Goal: Task Accomplishment & Management: Manage account settings

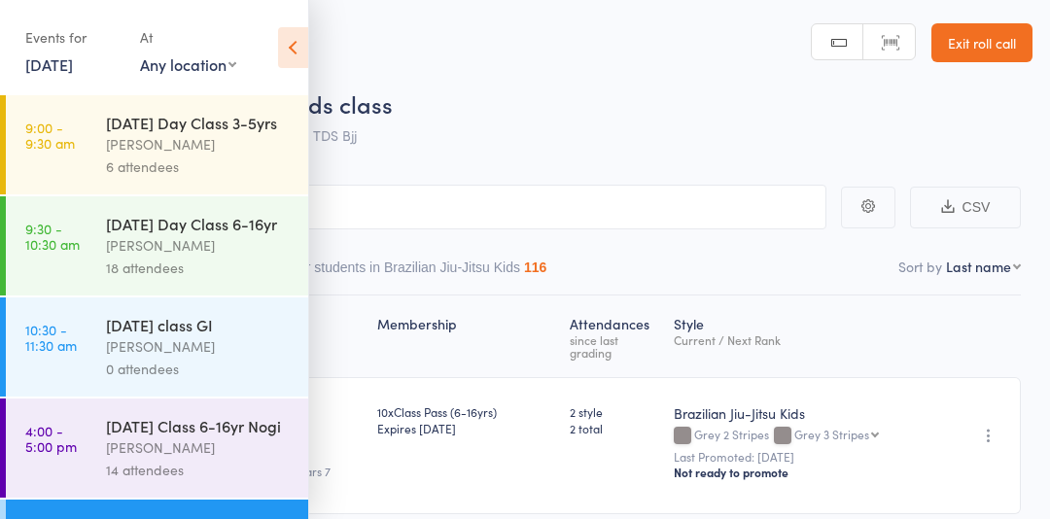
click at [286, 45] on icon at bounding box center [293, 47] width 30 height 41
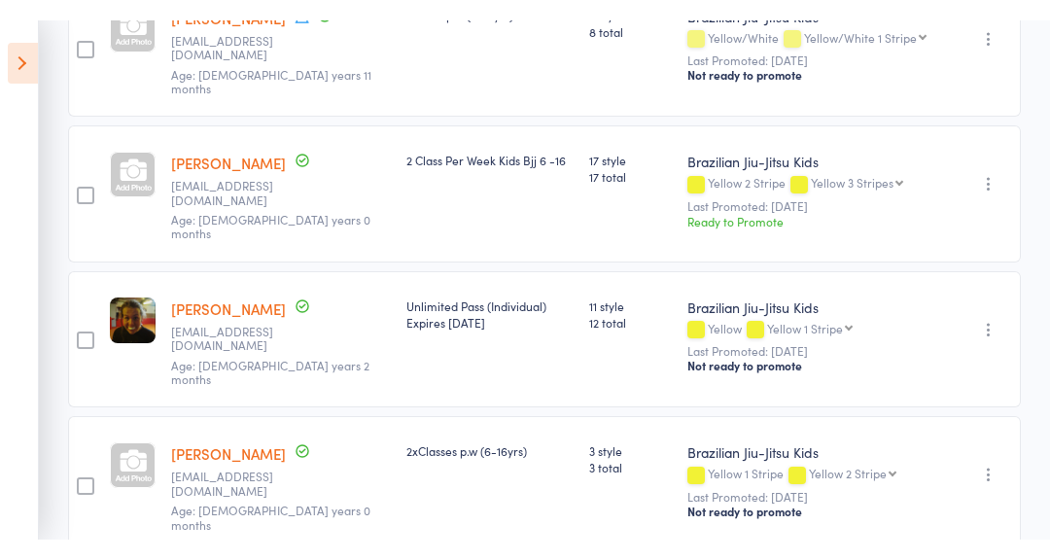
scroll to position [854, 0]
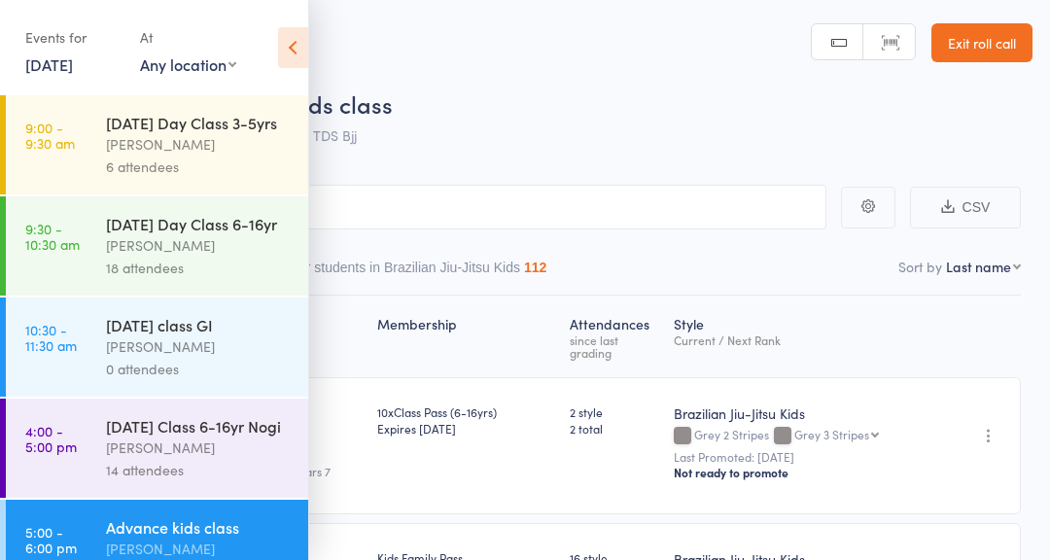
click at [285, 55] on icon at bounding box center [293, 47] width 30 height 41
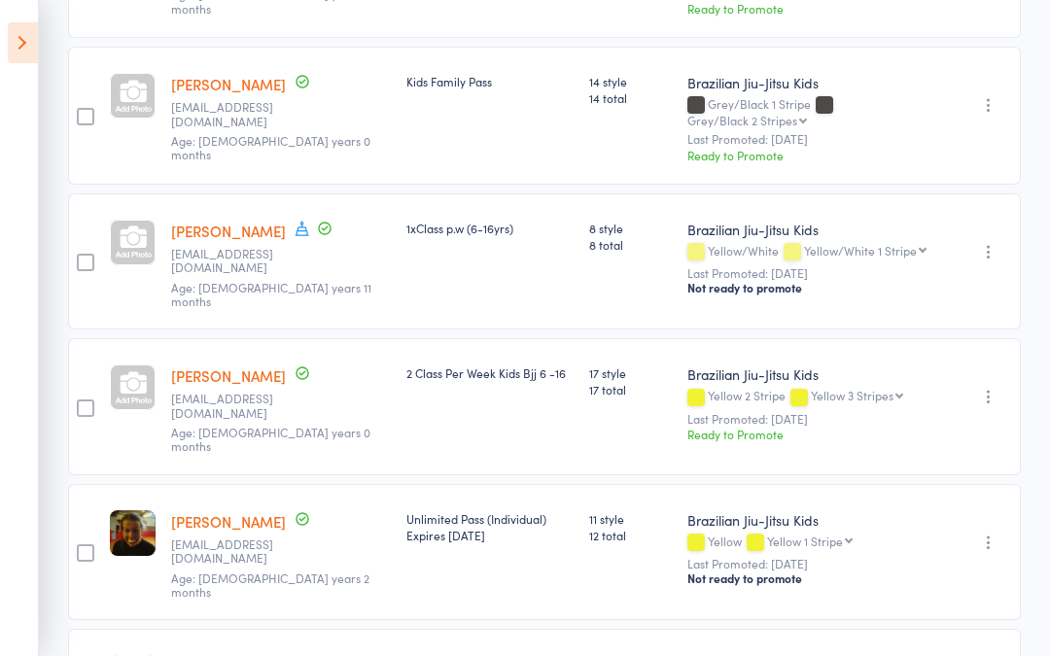
scroll to position [626, 0]
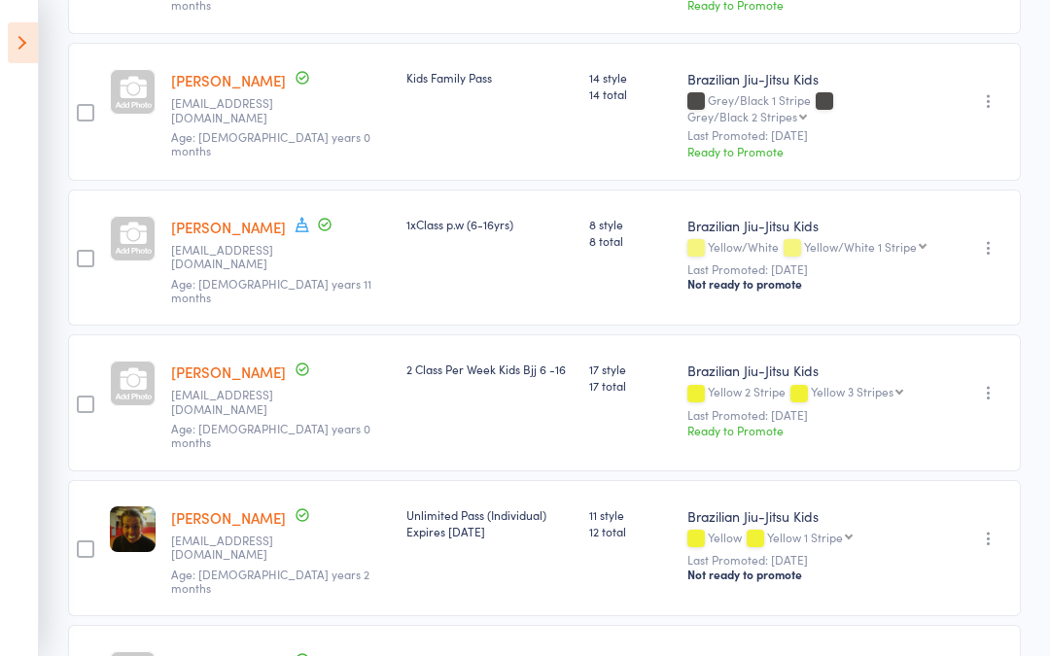
click at [996, 383] on icon "button" at bounding box center [988, 392] width 19 height 19
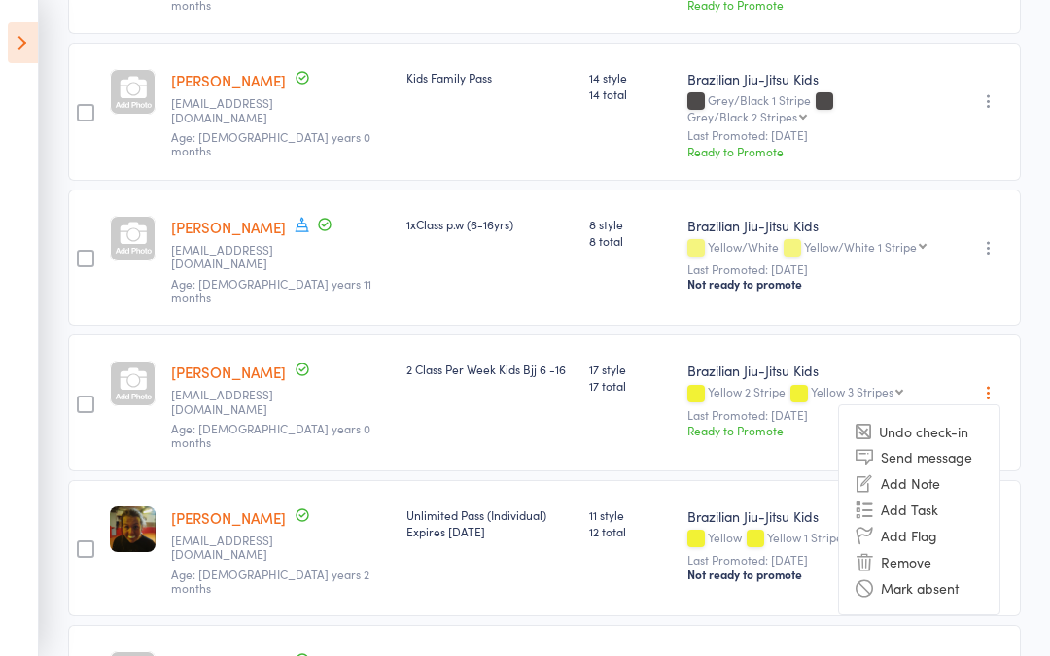
click at [921, 334] on div "Brazilian Jiu-Jitsu Kids Yellow 2 Stripe Yellow 3 Stripes Yellow 3 Stripes Yell…" at bounding box center [814, 402] width 270 height 137
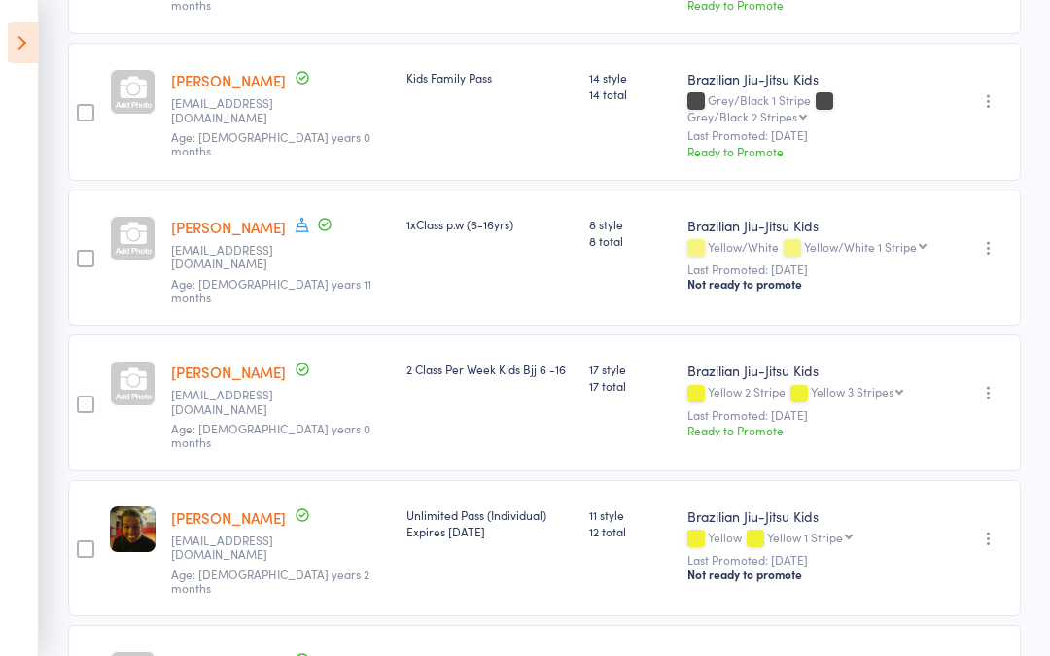
click at [919, 408] on small "Last Promoted: Jun 28, 2025" at bounding box center [814, 415] width 255 height 14
click at [202, 362] on link "[PERSON_NAME]" at bounding box center [228, 372] width 115 height 20
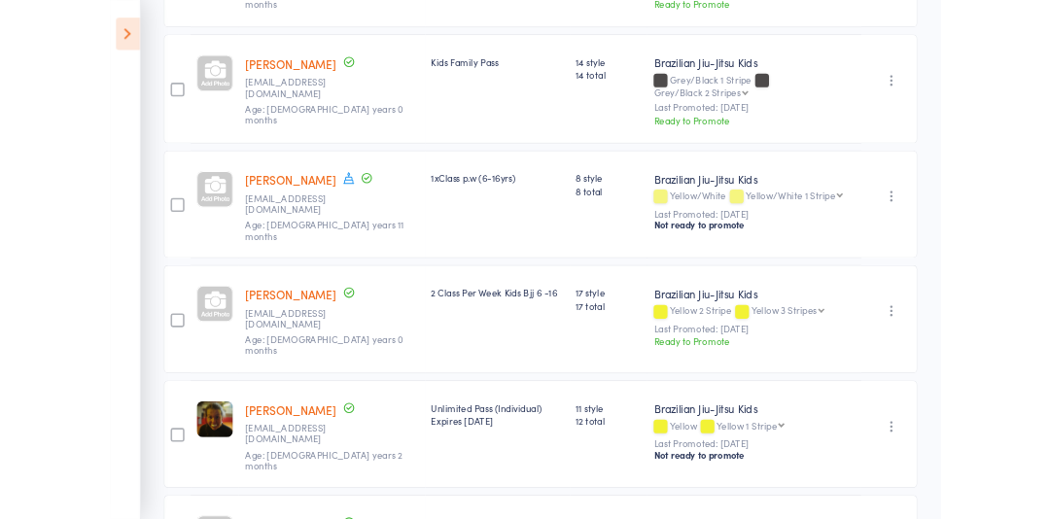
scroll to position [635, 0]
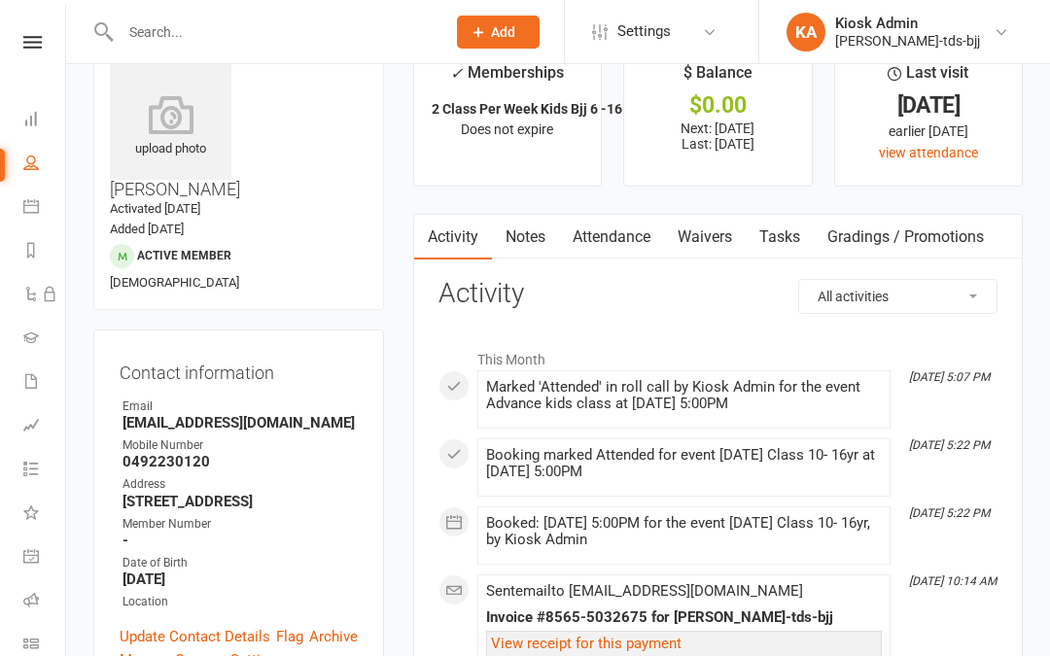
click at [940, 237] on link "Gradings / Promotions" at bounding box center [906, 237] width 184 height 45
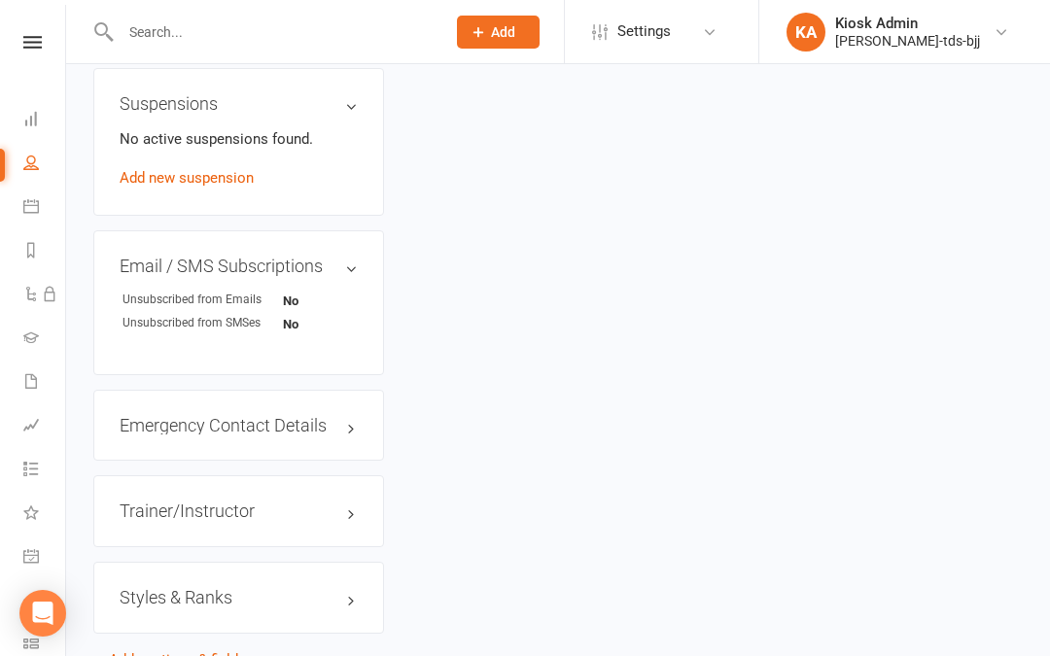
scroll to position [1414, 0]
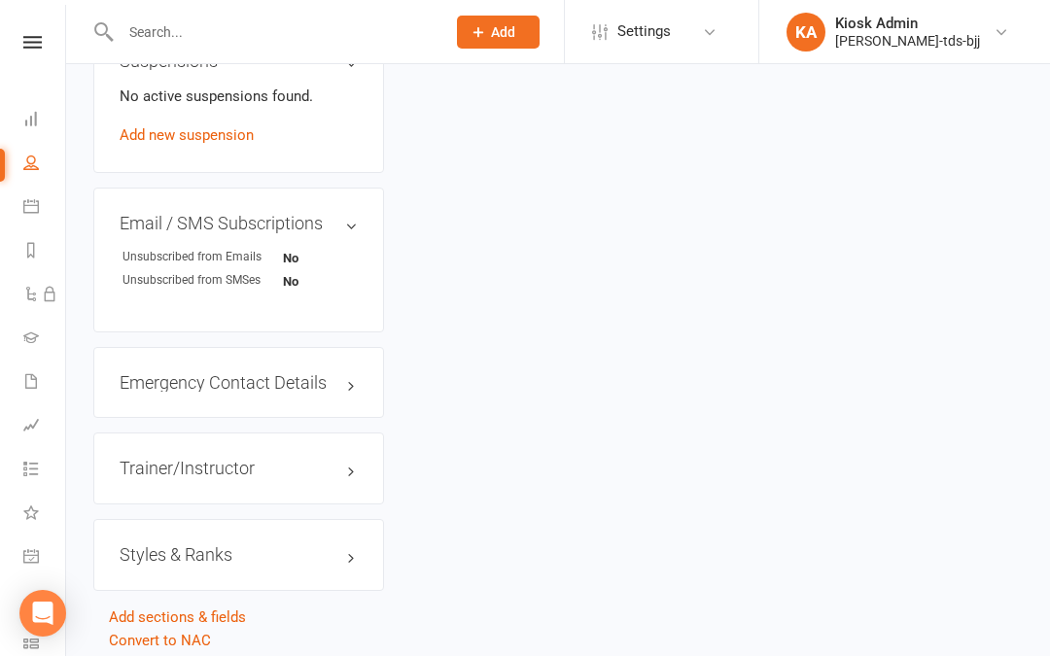
click at [323, 519] on div "Styles & Ranks" at bounding box center [238, 555] width 291 height 72
click at [339, 545] on h3 "Styles & Ranks" at bounding box center [239, 554] width 238 height 19
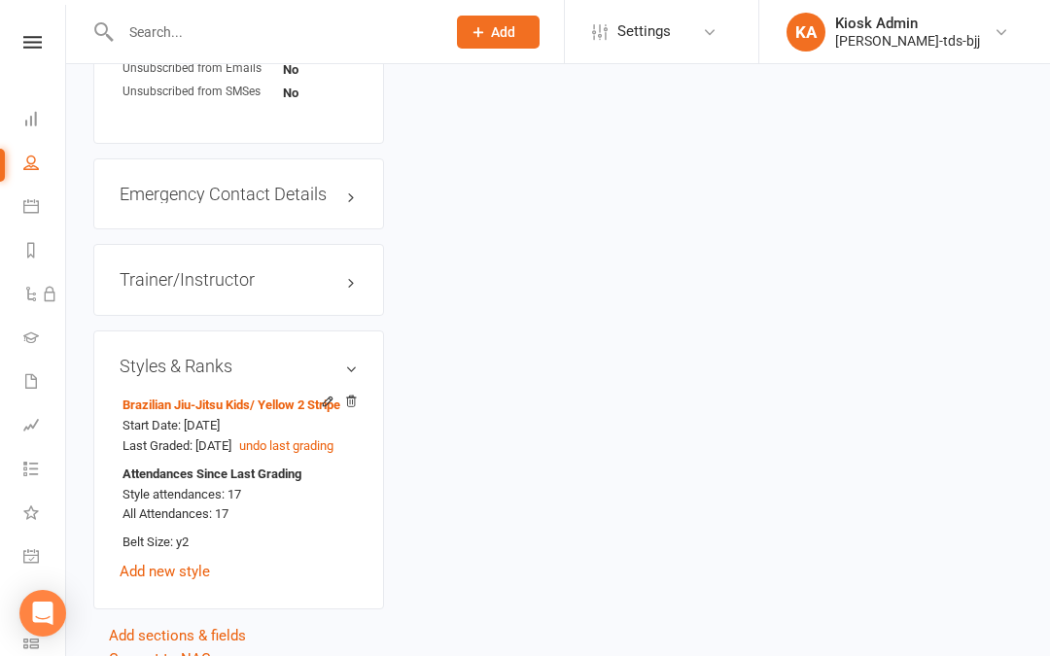
scroll to position [1610, 0]
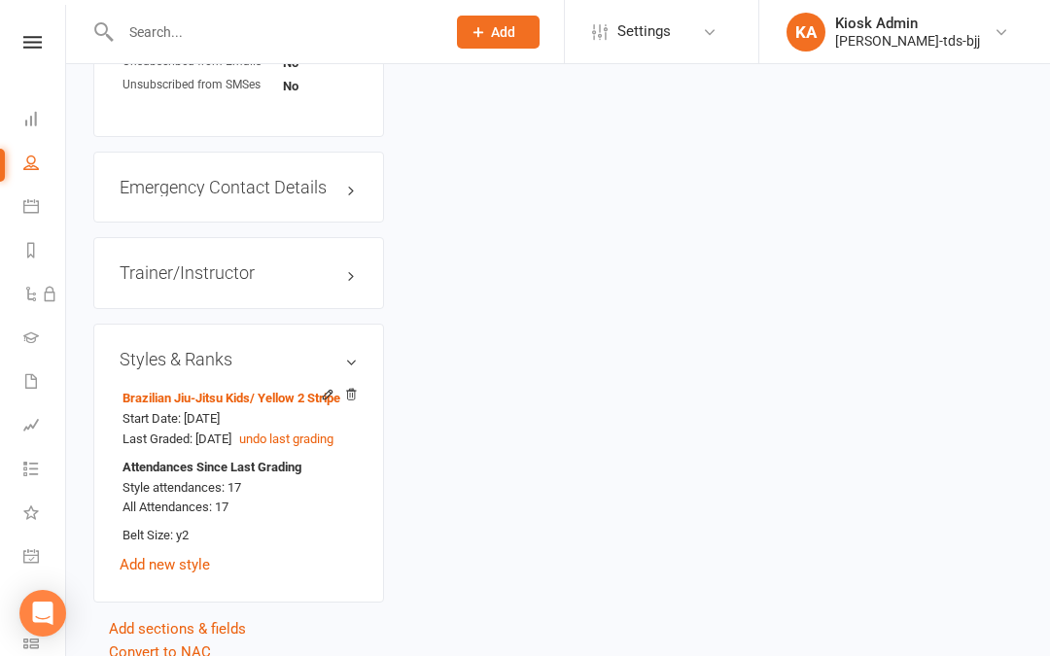
click at [325, 390] on icon at bounding box center [327, 394] width 9 height 9
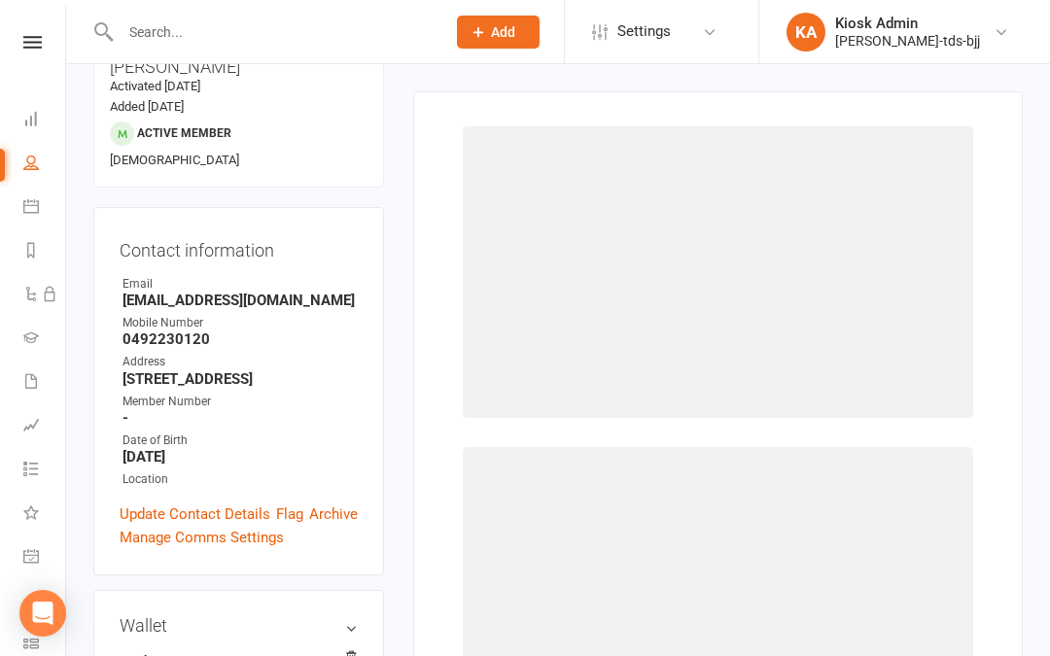
scroll to position [165, 0]
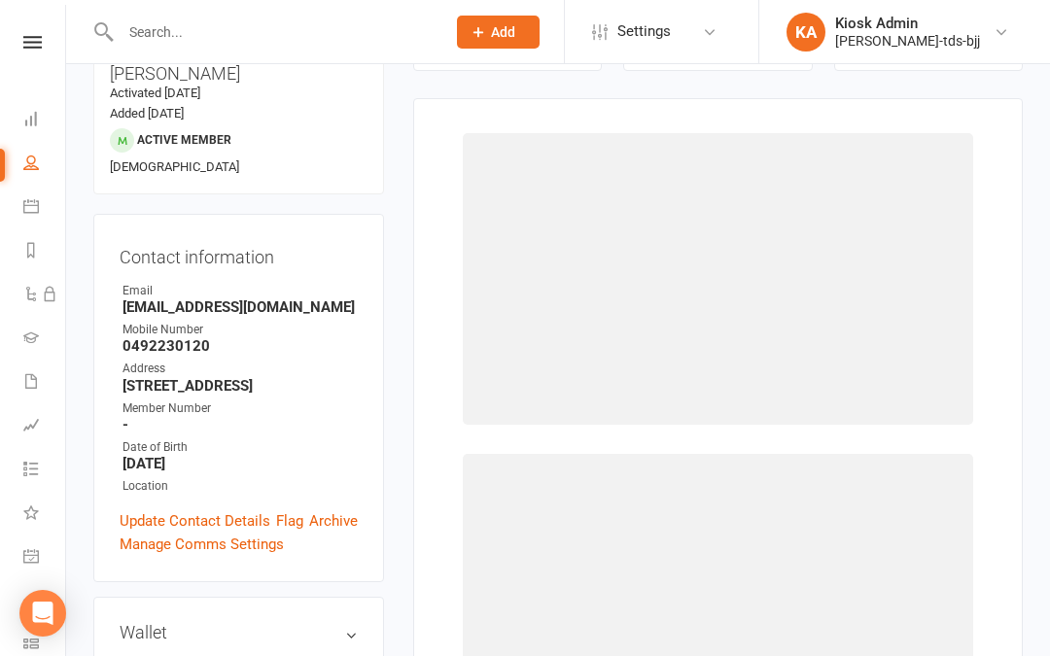
select select "2994"
select select "32940"
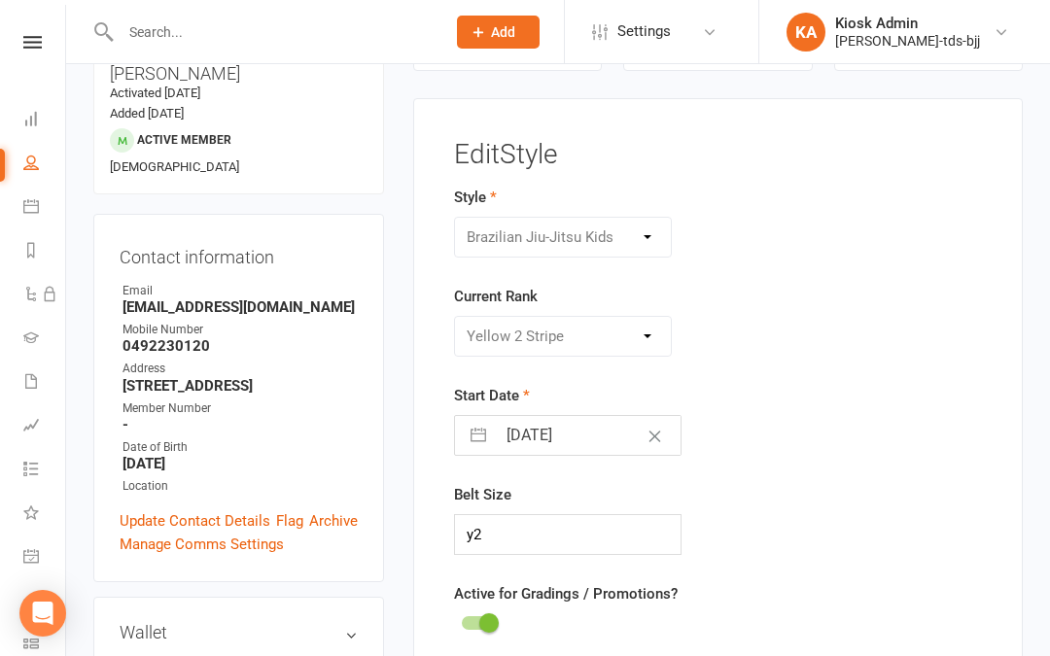
click at [624, 329] on div "Please Select Starting Rank White little kids White 1 Red Stripe White 2 Red St…" at bounding box center [563, 336] width 219 height 41
click at [655, 333] on div "Please Select Starting Rank White little kids White 1 Red Stripe White 2 Red St…" at bounding box center [563, 336] width 219 height 41
click at [637, 335] on div "Please Select Starting Rank White little kids White 1 Red Stripe White 2 Red St…" at bounding box center [563, 336] width 219 height 41
click at [641, 344] on div "Please Select Starting Rank White little kids White 1 Red Stripe White 2 Red St…" at bounding box center [563, 336] width 219 height 41
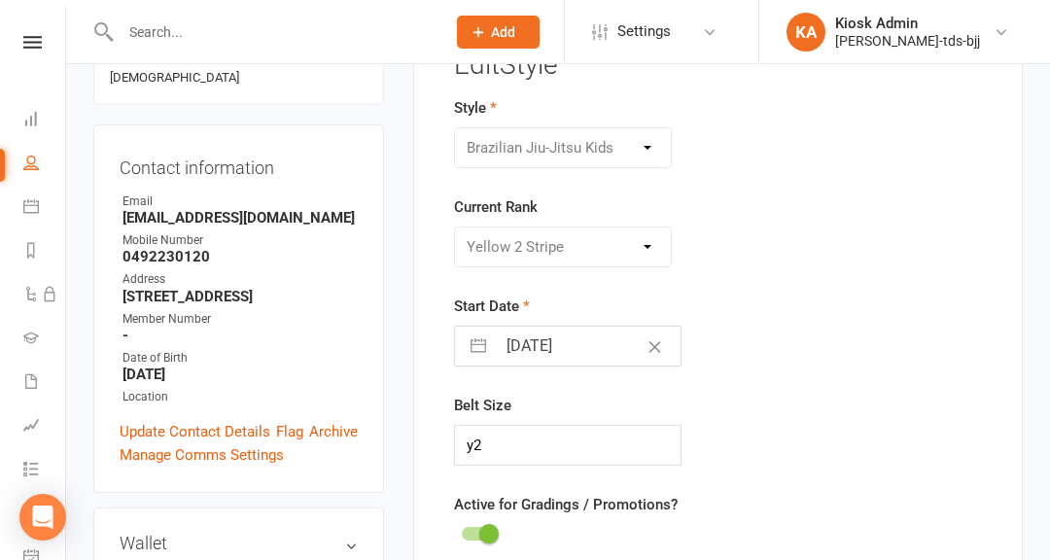
scroll to position [204, 0]
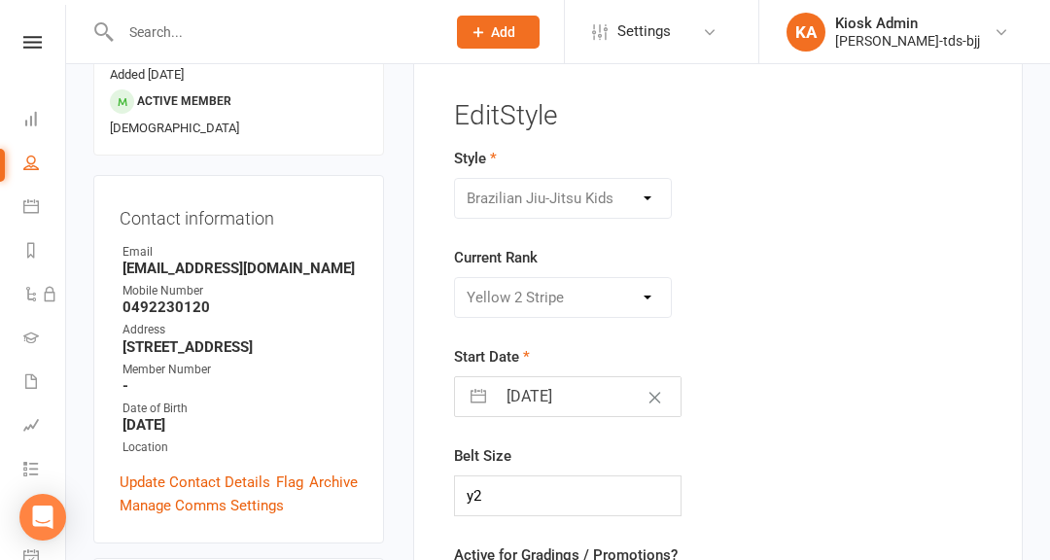
click at [619, 297] on div "Please Select Starting Rank White little kids White 1 Red Stripe White 2 Red St…" at bounding box center [563, 297] width 219 height 41
click at [658, 294] on div "Please Select Starting Rank White little kids White 1 Red Stripe White 2 Red St…" at bounding box center [563, 297] width 219 height 41
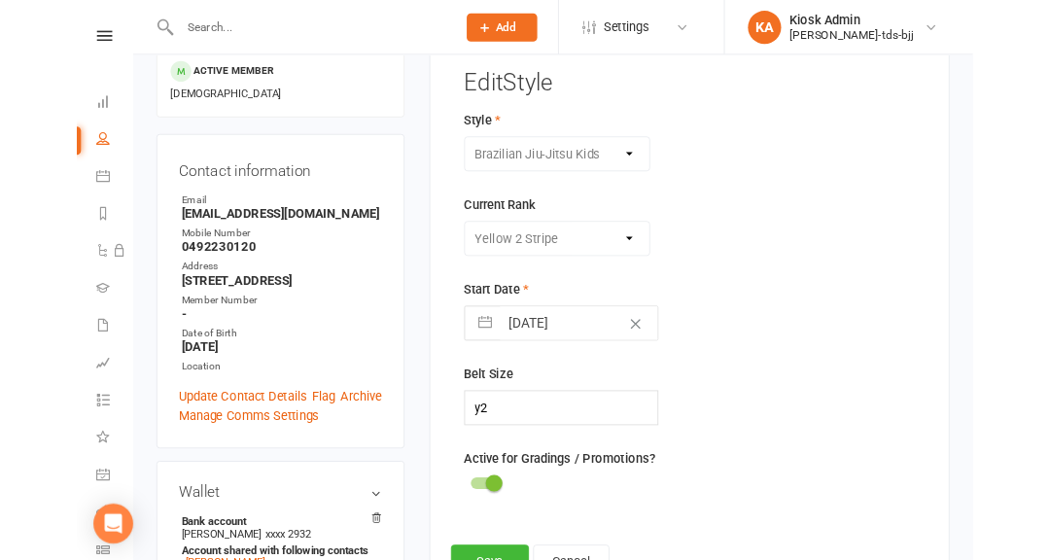
scroll to position [0, 0]
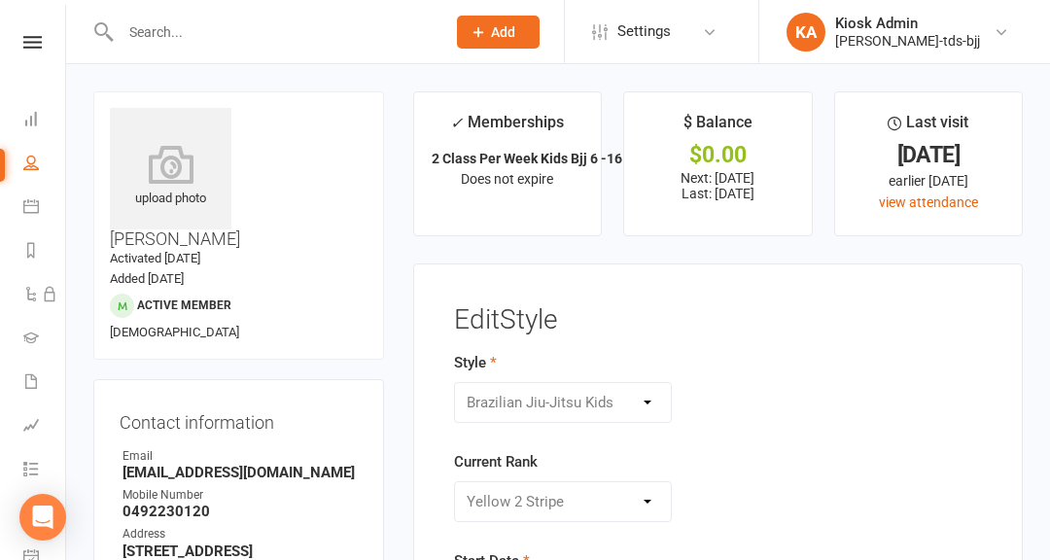
click at [36, 167] on icon at bounding box center [31, 163] width 16 height 16
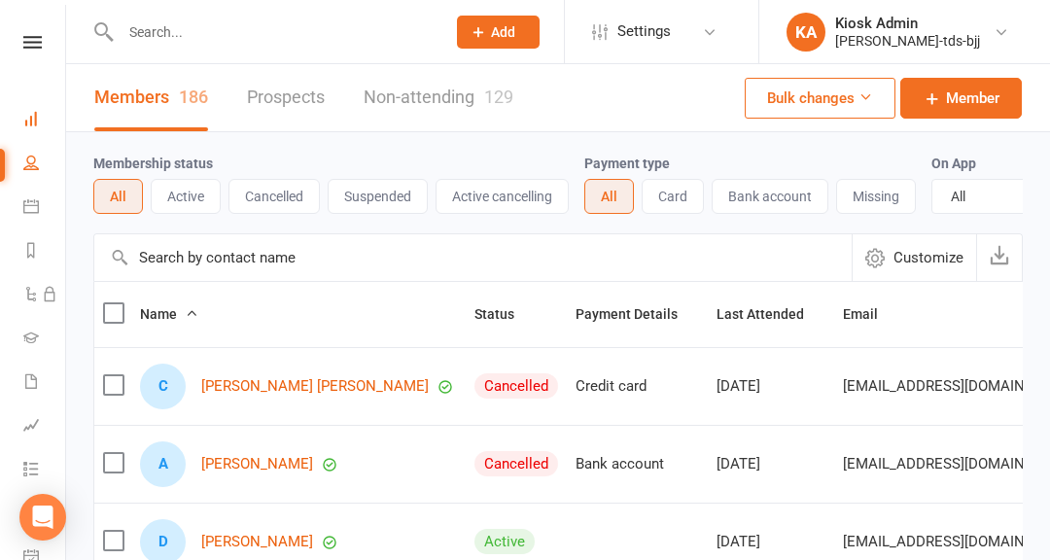
click at [31, 121] on icon at bounding box center [31, 119] width 16 height 16
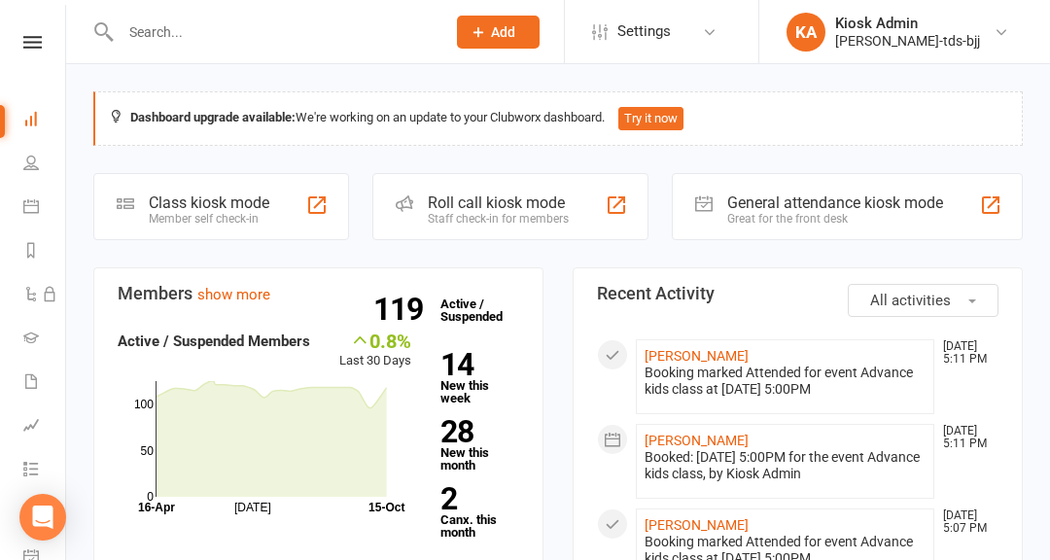
click at [508, 216] on div "Staff check-in for members" at bounding box center [498, 219] width 141 height 14
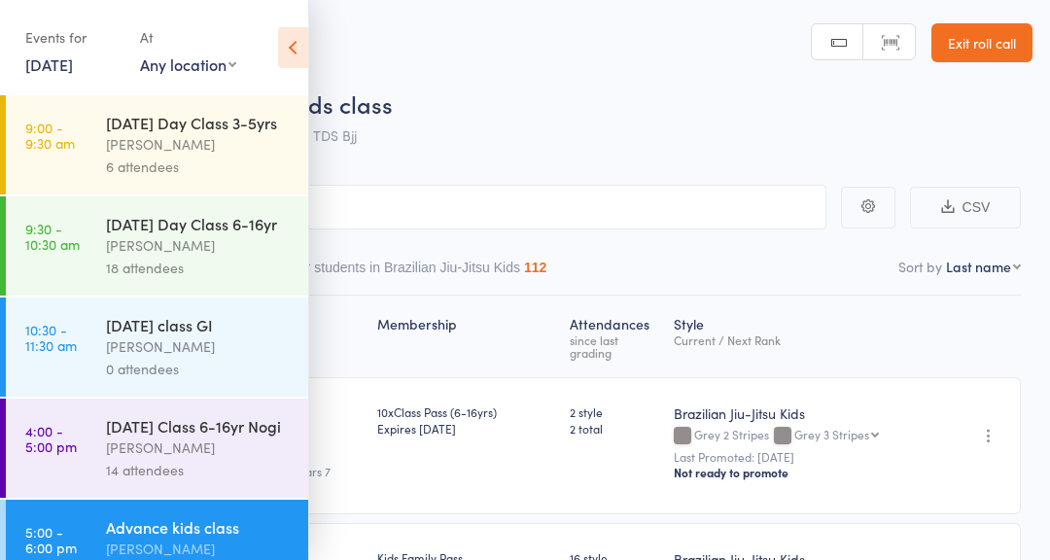
click at [298, 64] on icon at bounding box center [293, 47] width 30 height 41
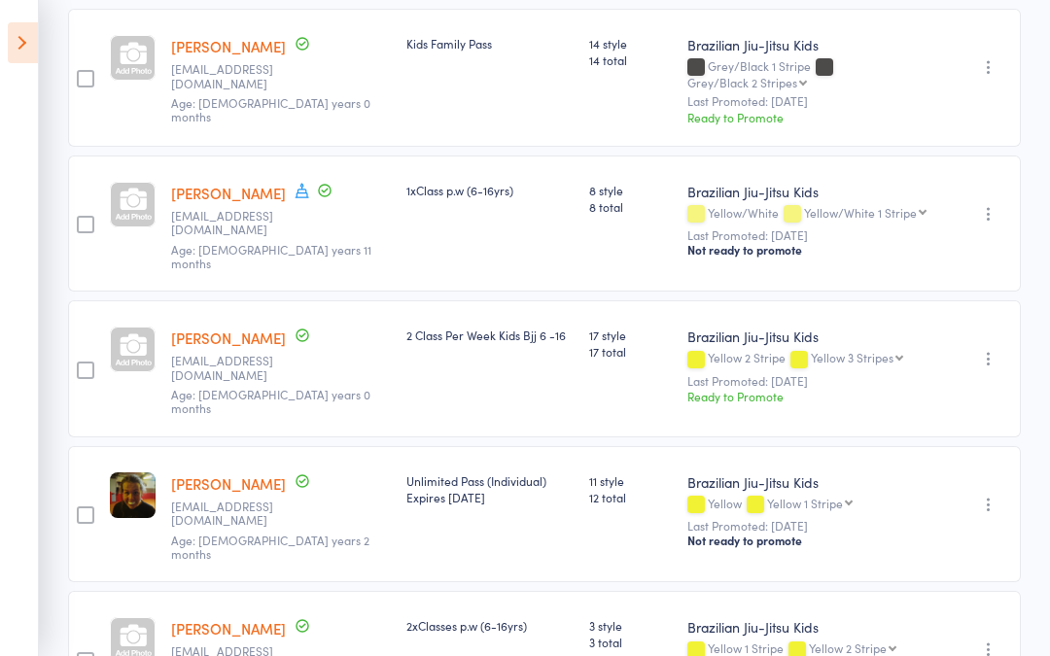
scroll to position [665, 0]
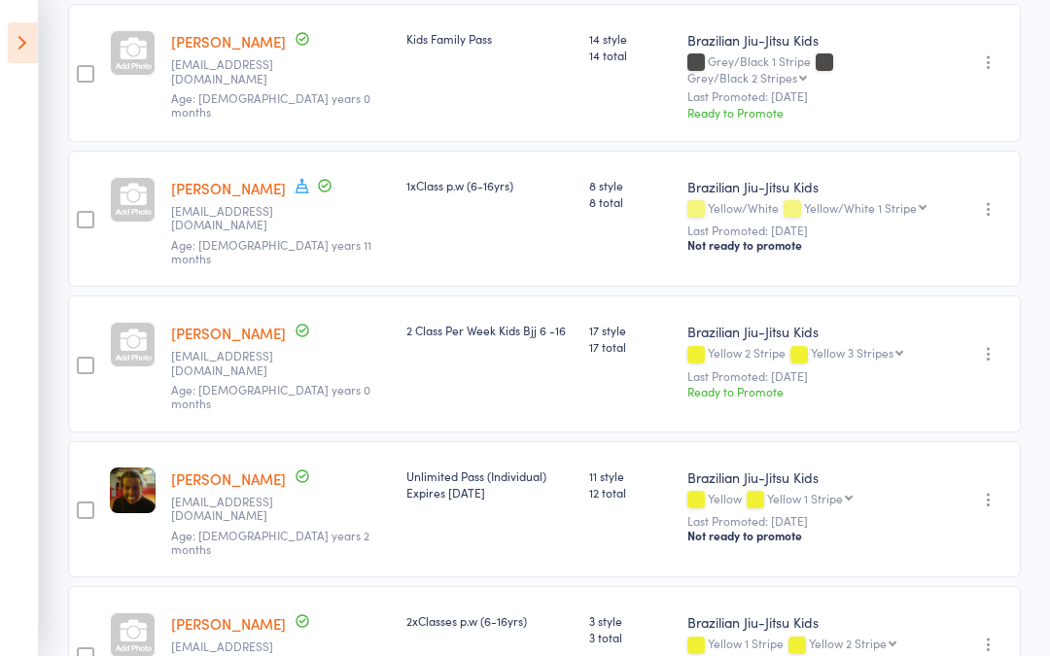
click at [990, 344] on icon "button" at bounding box center [988, 353] width 19 height 19
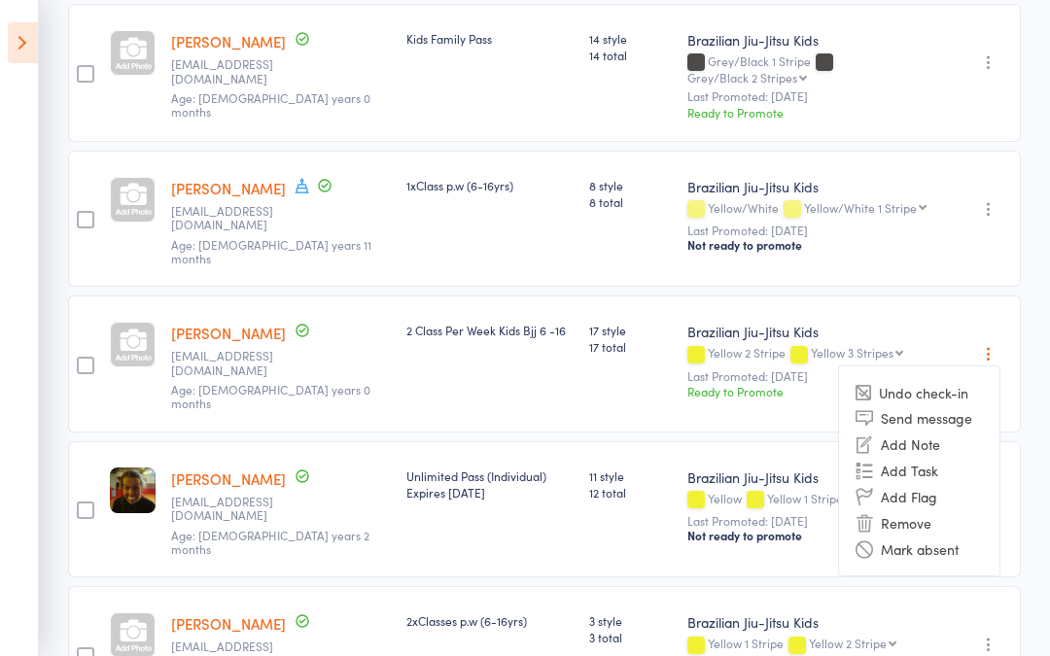
click at [728, 346] on div "Brazilian Jiu-Jitsu Kids Yellow 2 Stripe Yellow 3 Stripes Yellow 3 Stripes Yell…" at bounding box center [814, 363] width 270 height 137
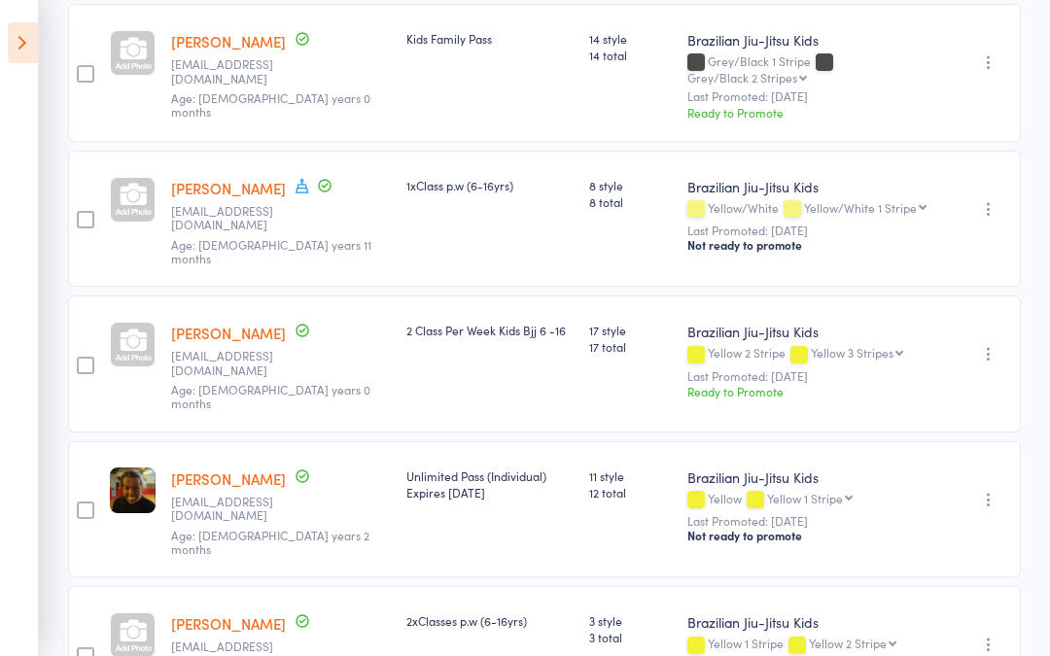
click at [740, 383] on div "Ready to Promote" at bounding box center [814, 391] width 255 height 17
click at [988, 344] on icon "button" at bounding box center [988, 353] width 19 height 19
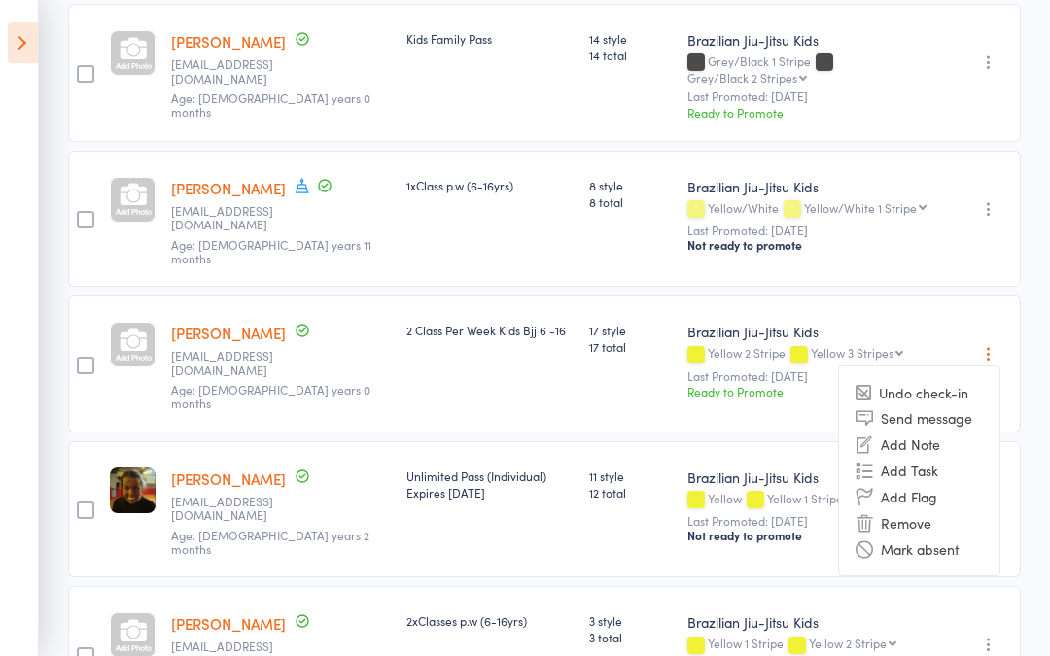
click at [207, 323] on link "[PERSON_NAME]" at bounding box center [228, 333] width 115 height 20
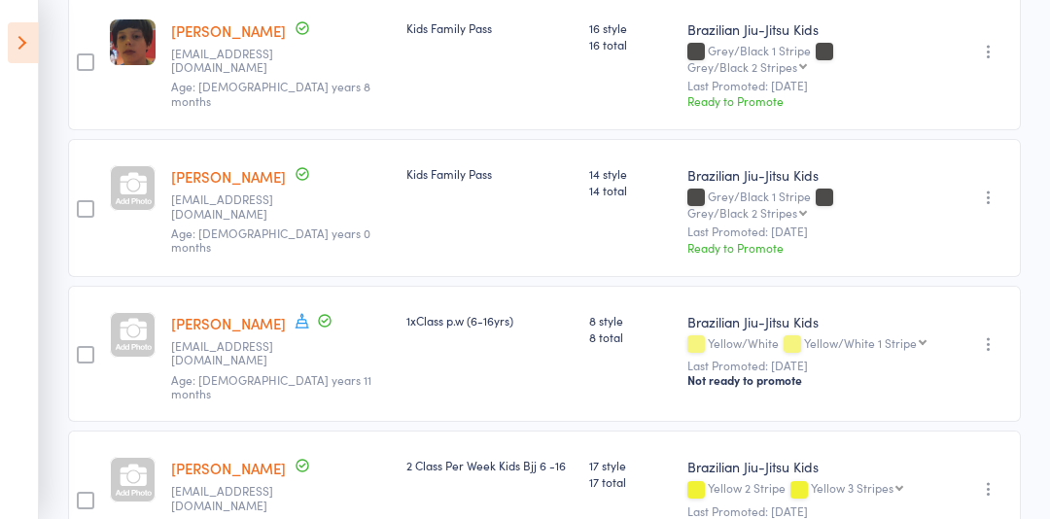
scroll to position [528, 0]
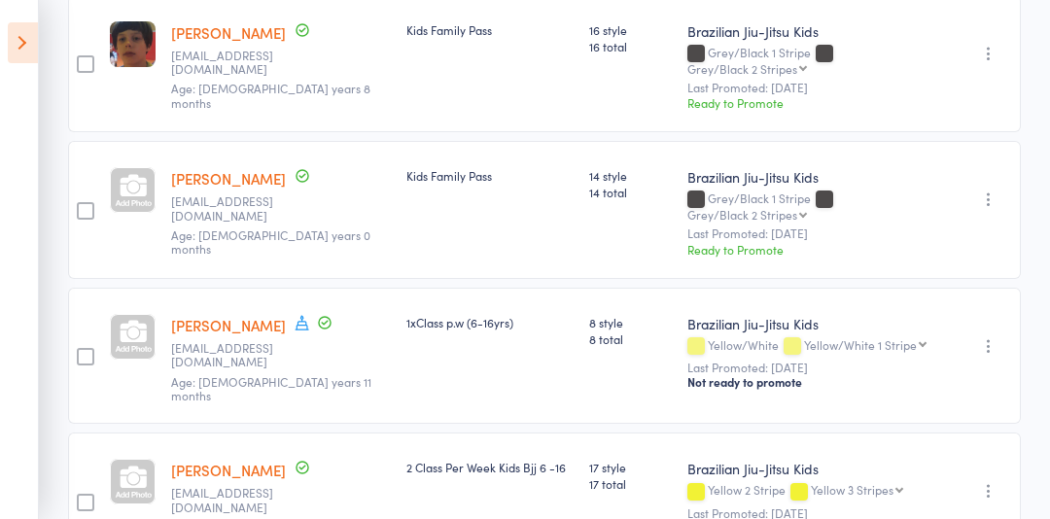
click at [203, 460] on link "[PERSON_NAME]" at bounding box center [228, 470] width 115 height 20
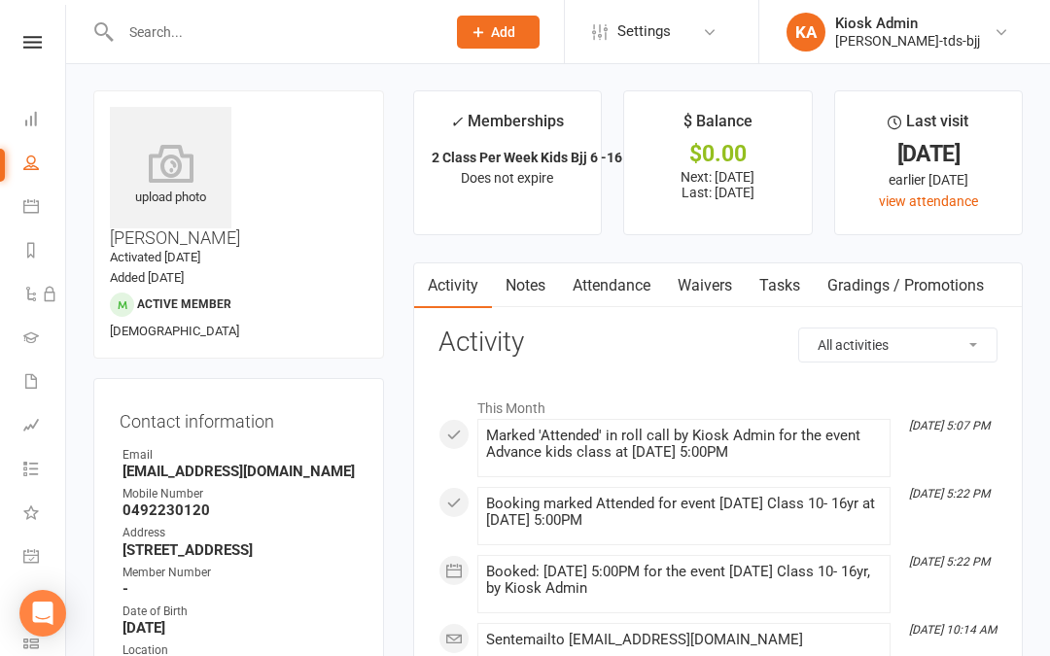
scroll to position [2, 0]
click at [906, 279] on link "Gradings / Promotions" at bounding box center [906, 284] width 184 height 45
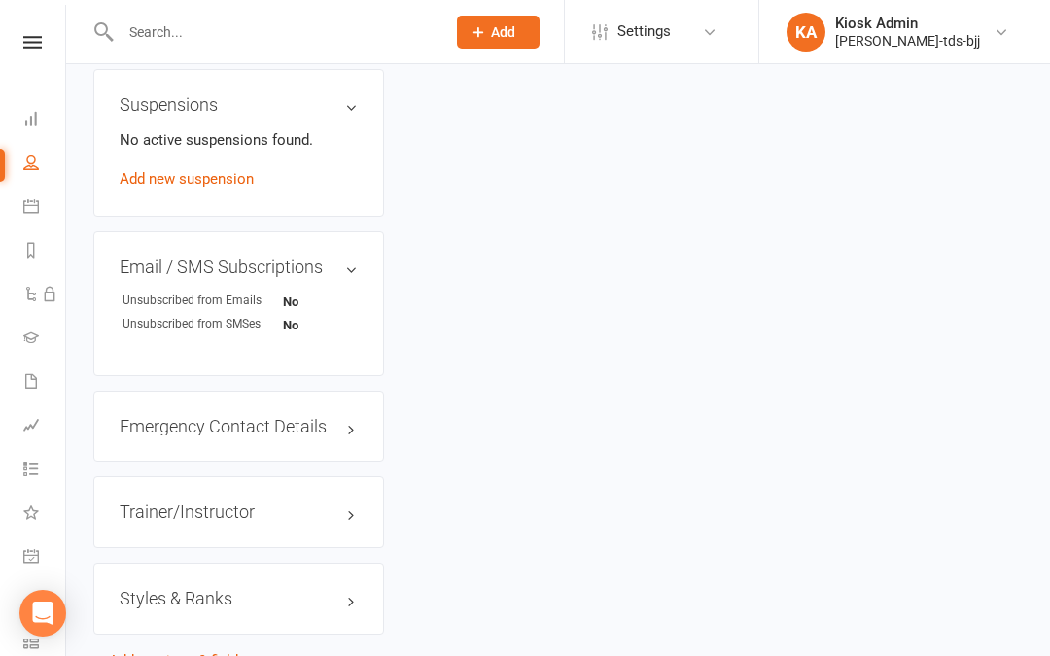
scroll to position [1414, 0]
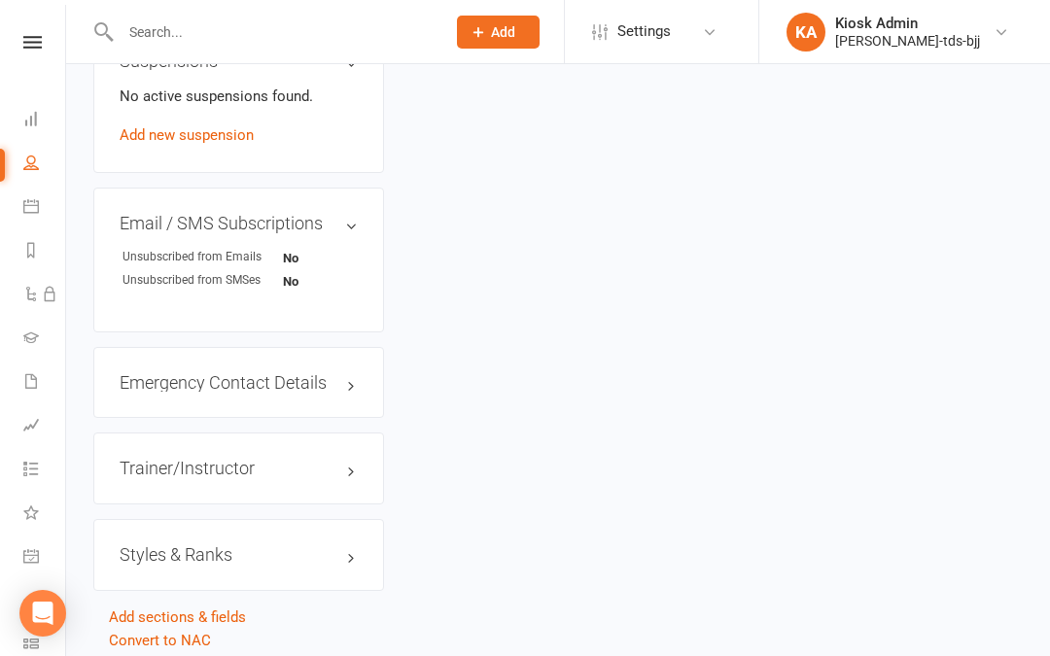
click at [327, 545] on h3 "Styles & Ranks" at bounding box center [239, 554] width 238 height 19
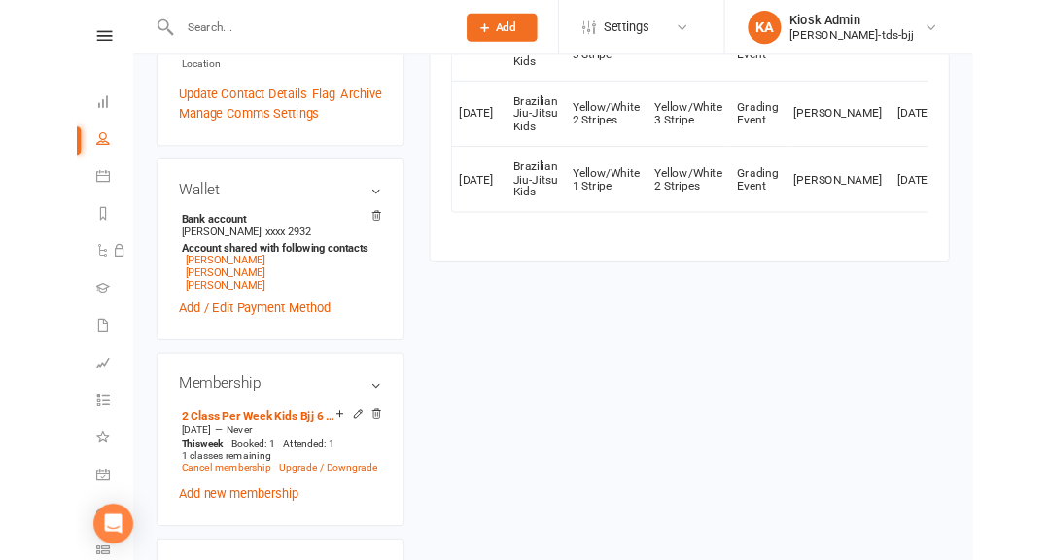
scroll to position [0, 0]
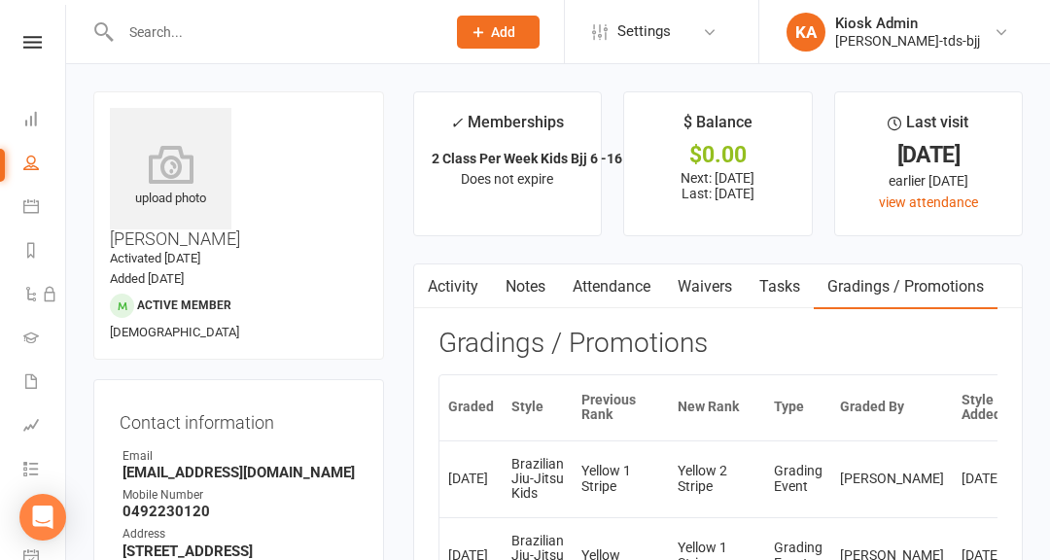
scroll to position [2, 0]
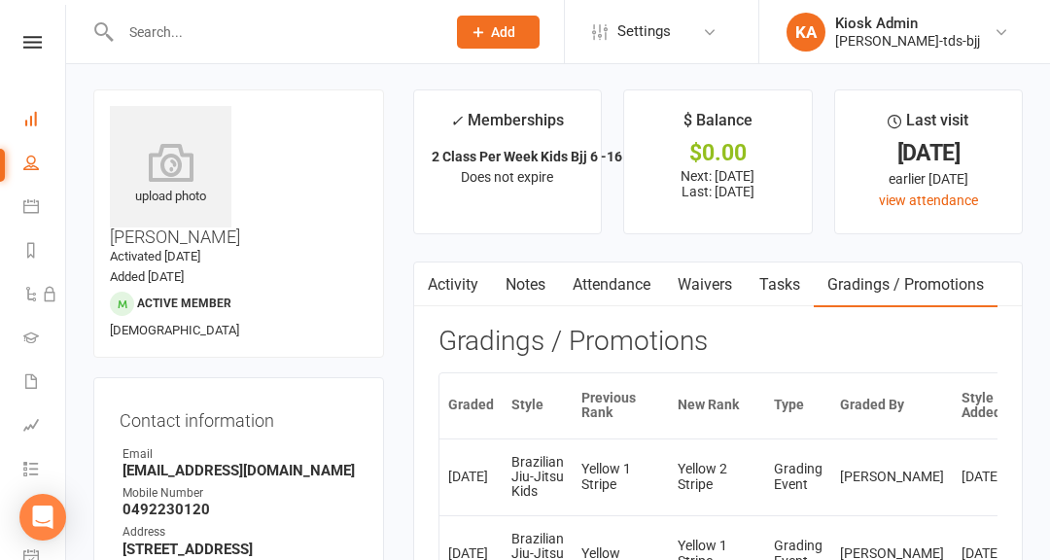
click at [31, 121] on icon at bounding box center [31, 119] width 16 height 16
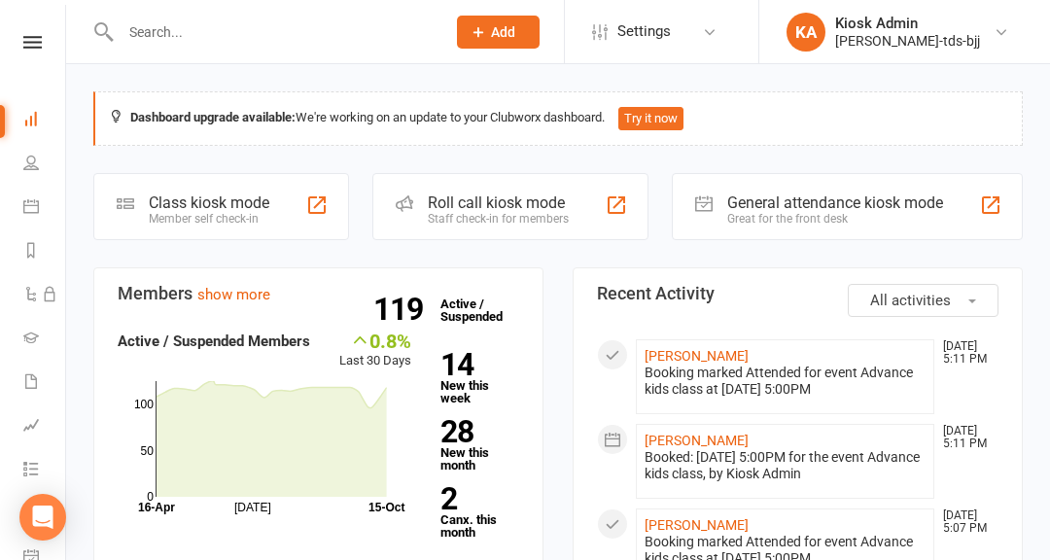
click at [563, 218] on div "Staff check-in for members" at bounding box center [498, 219] width 141 height 14
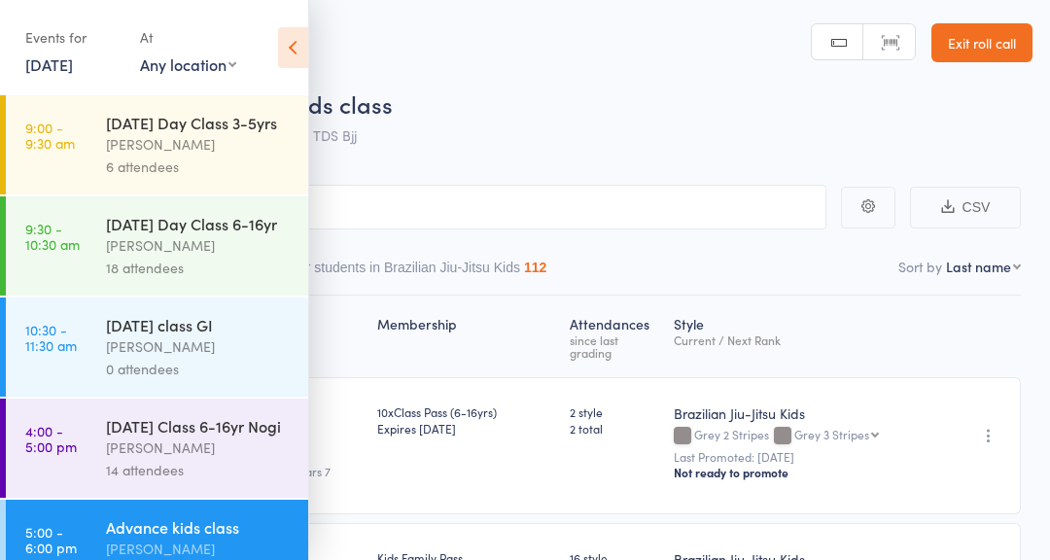
click at [282, 53] on icon at bounding box center [293, 47] width 30 height 41
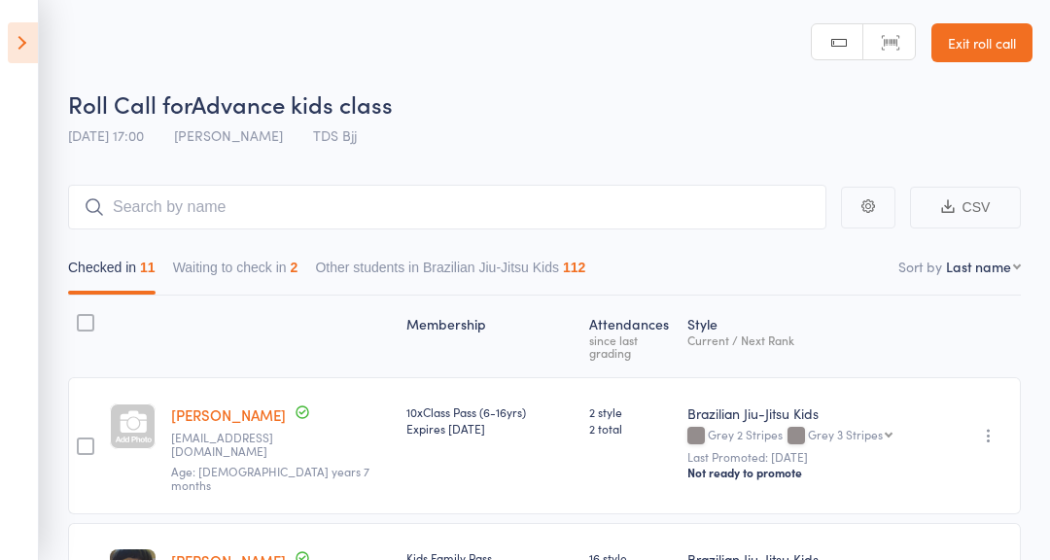
click at [225, 268] on button "Waiting to check in 2" at bounding box center [235, 272] width 125 height 45
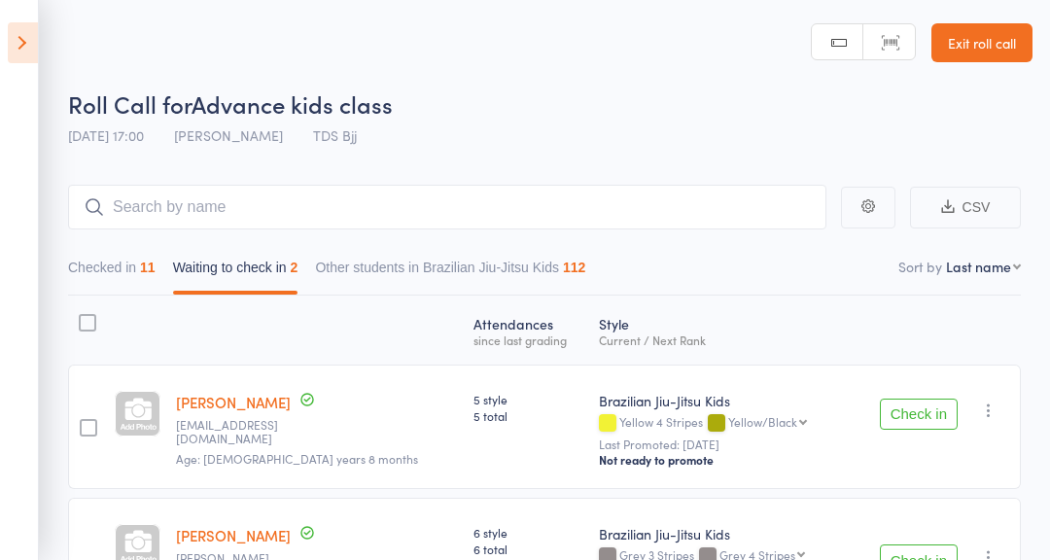
click at [127, 277] on button "Checked in 11" at bounding box center [111, 272] width 87 height 45
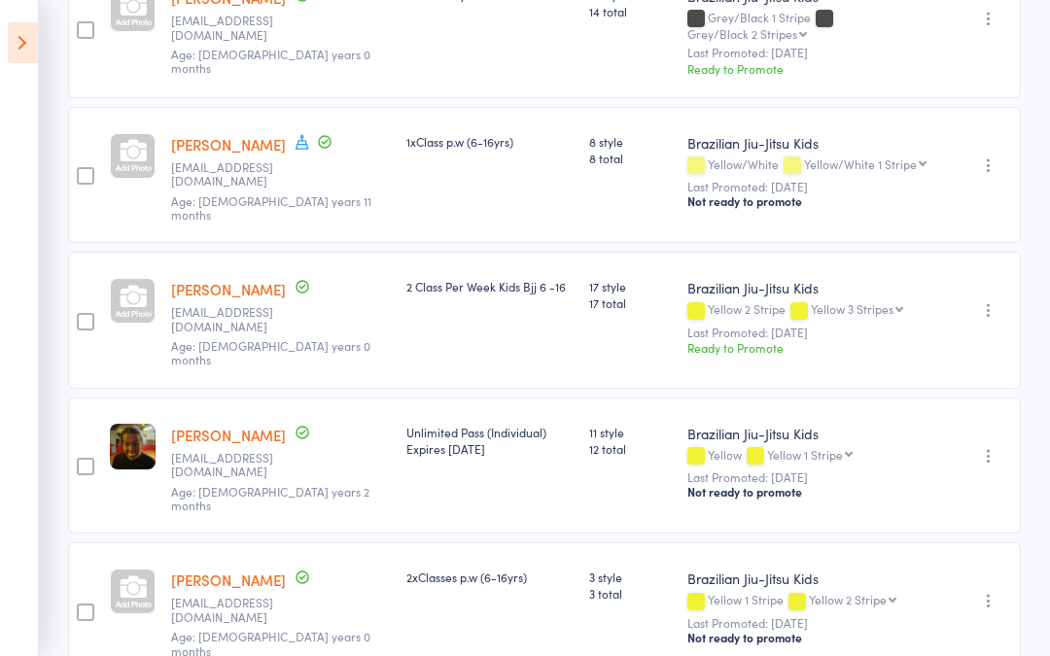
scroll to position [711, 0]
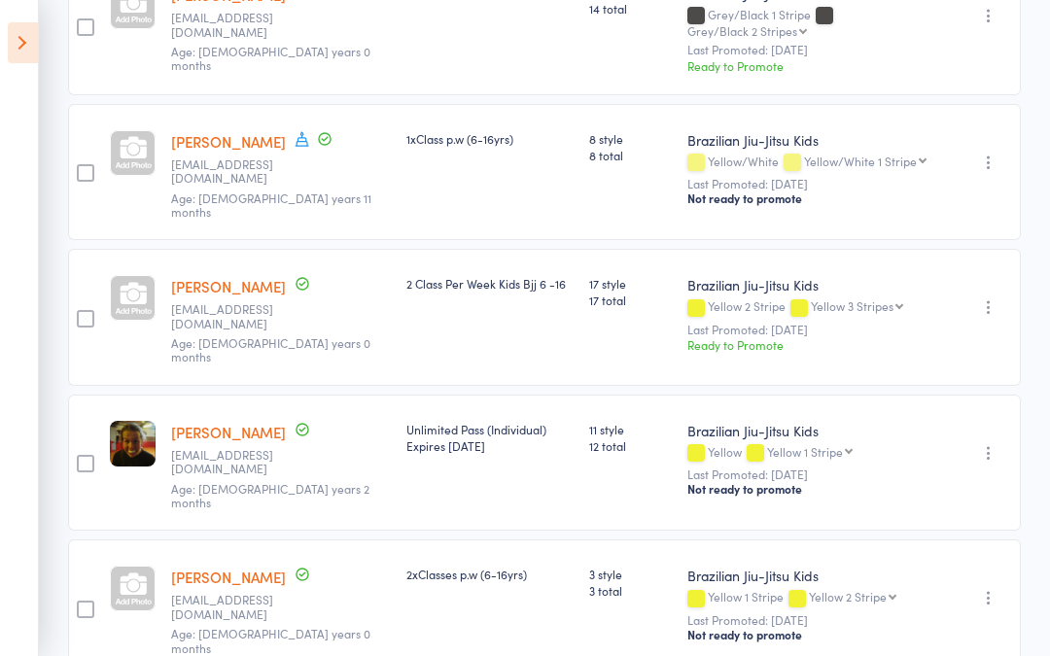
click at [985, 297] on icon "button" at bounding box center [988, 306] width 19 height 19
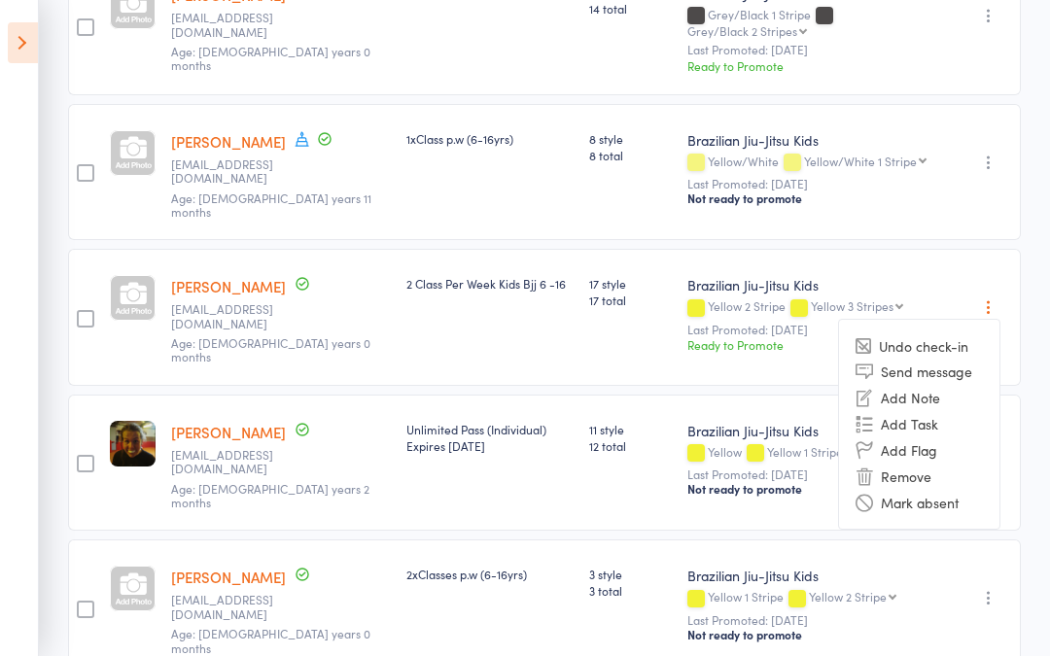
click at [992, 297] on icon "button" at bounding box center [988, 306] width 19 height 19
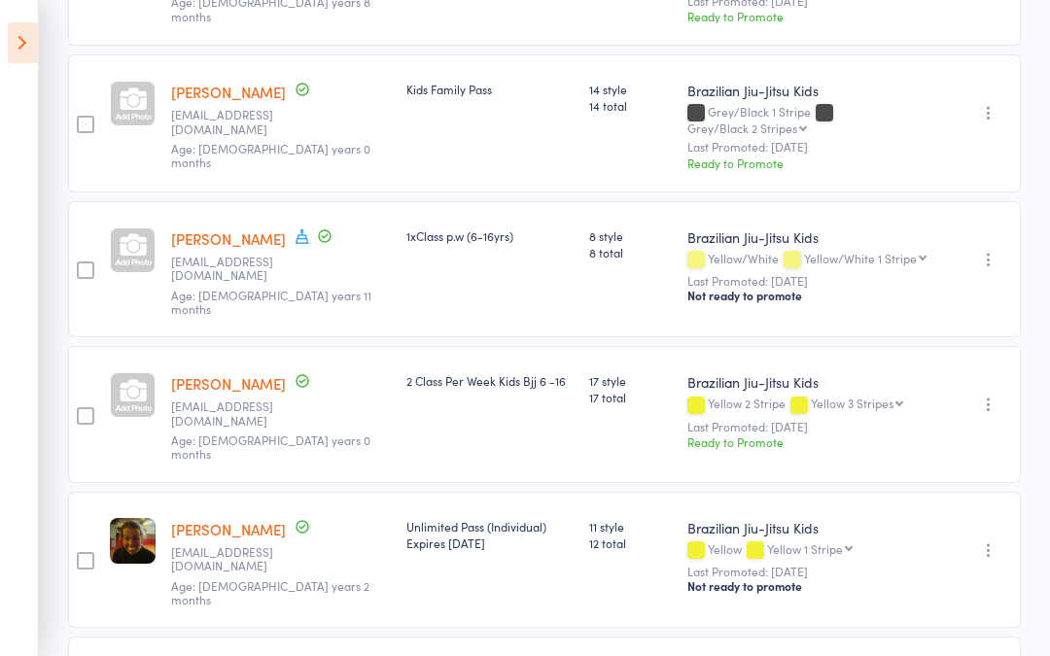
scroll to position [610, 0]
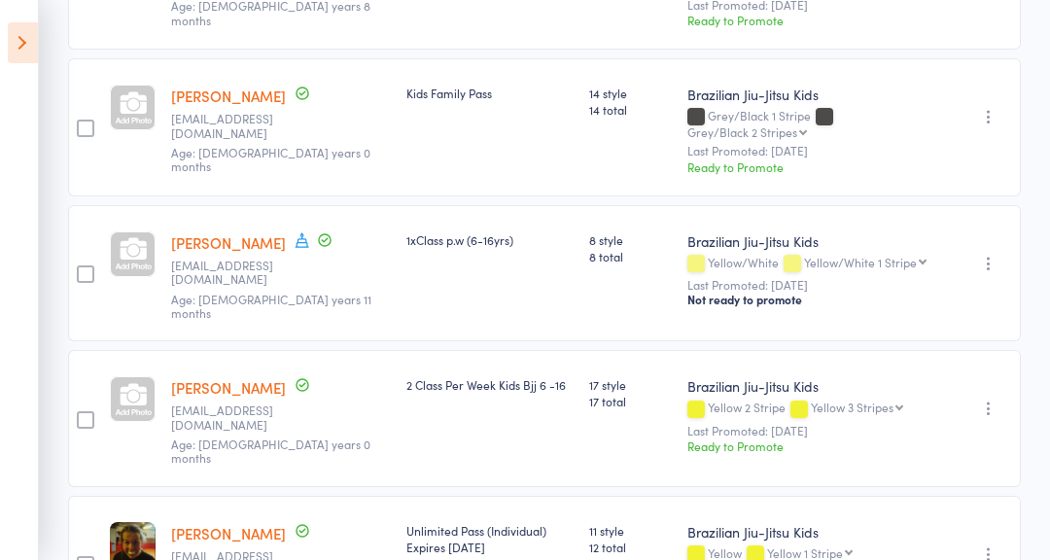
click at [994, 107] on icon "button" at bounding box center [988, 116] width 19 height 19
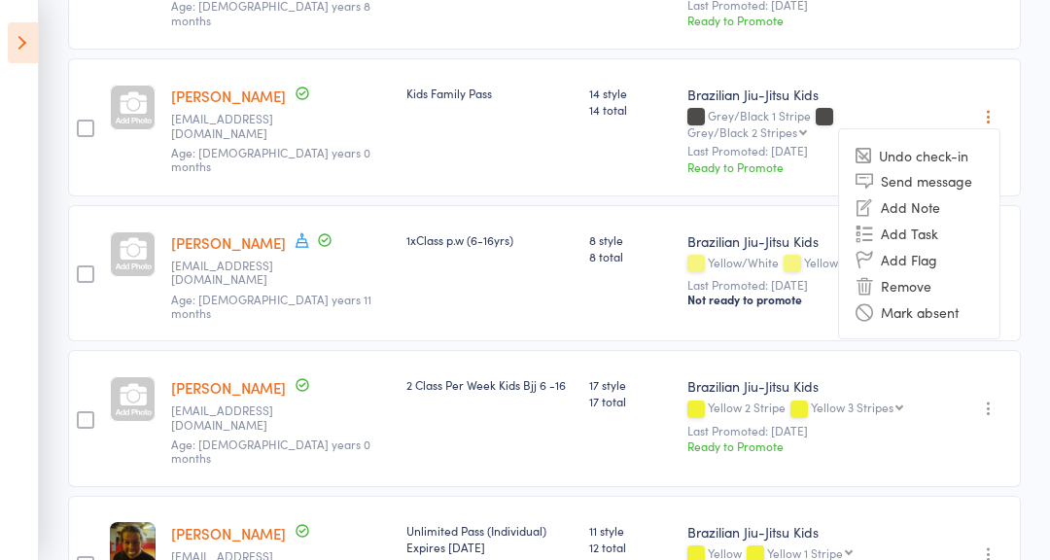
click at [996, 107] on icon "button" at bounding box center [988, 116] width 19 height 19
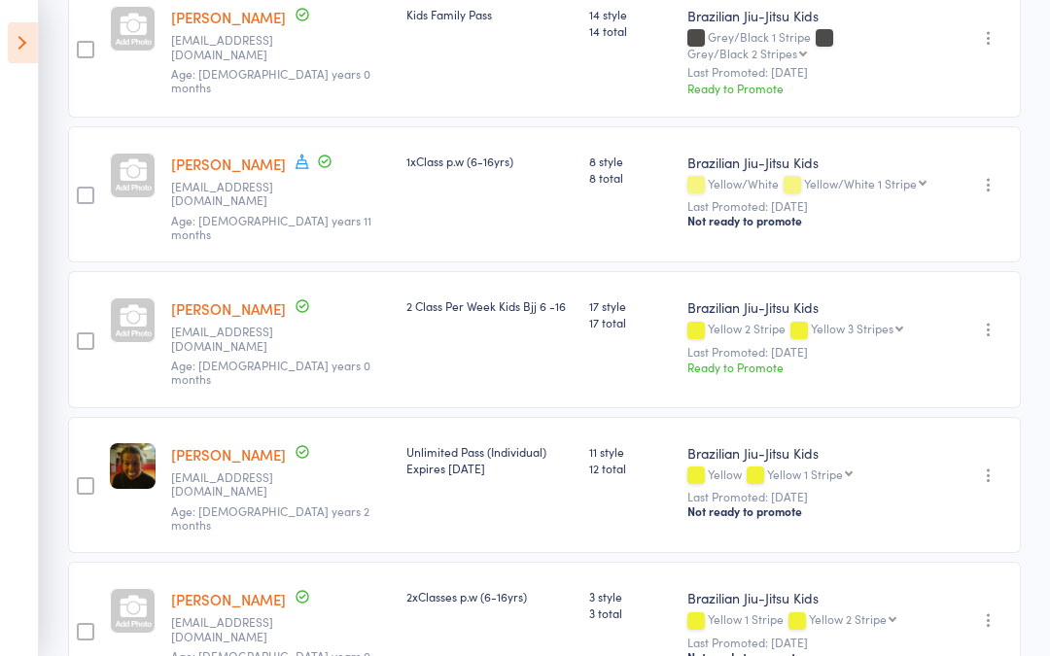
scroll to position [690, 0]
click at [988, 319] on icon "button" at bounding box center [988, 328] width 19 height 19
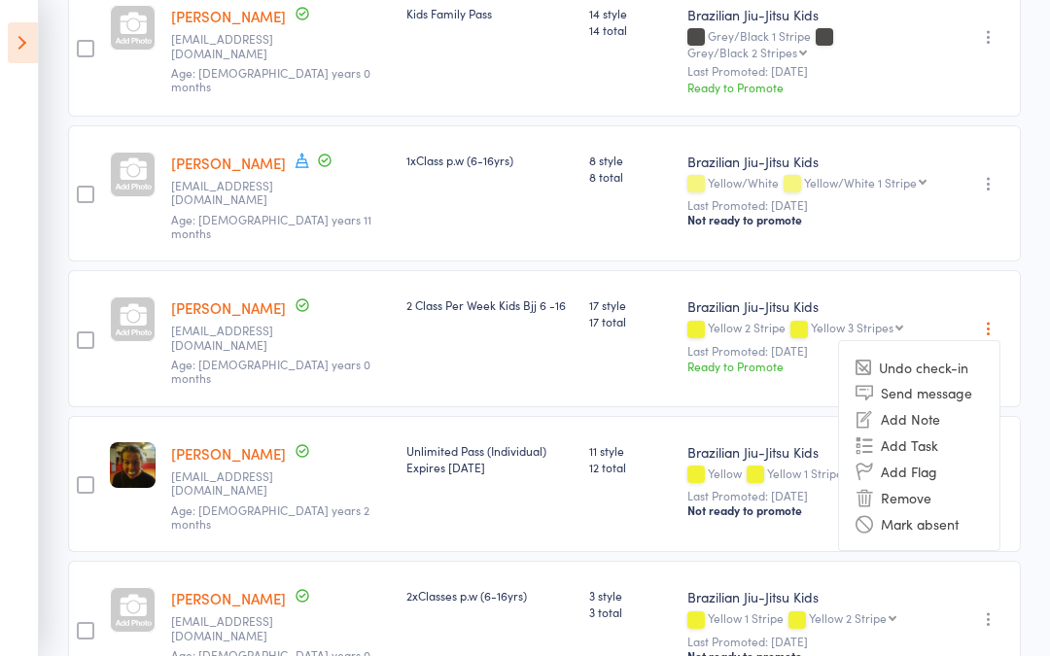
click at [225, 297] on link "[PERSON_NAME]" at bounding box center [228, 307] width 115 height 20
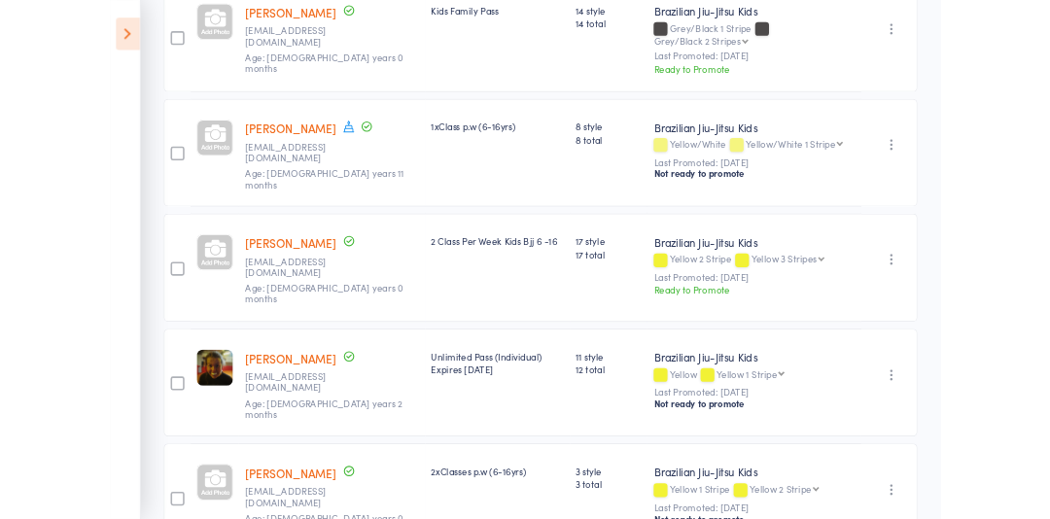
scroll to position [699, 0]
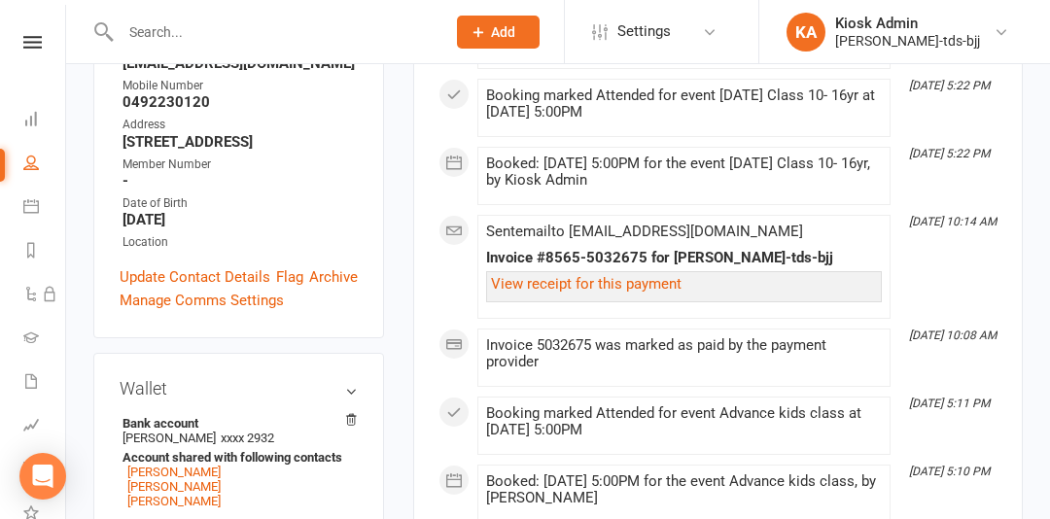
scroll to position [413, 0]
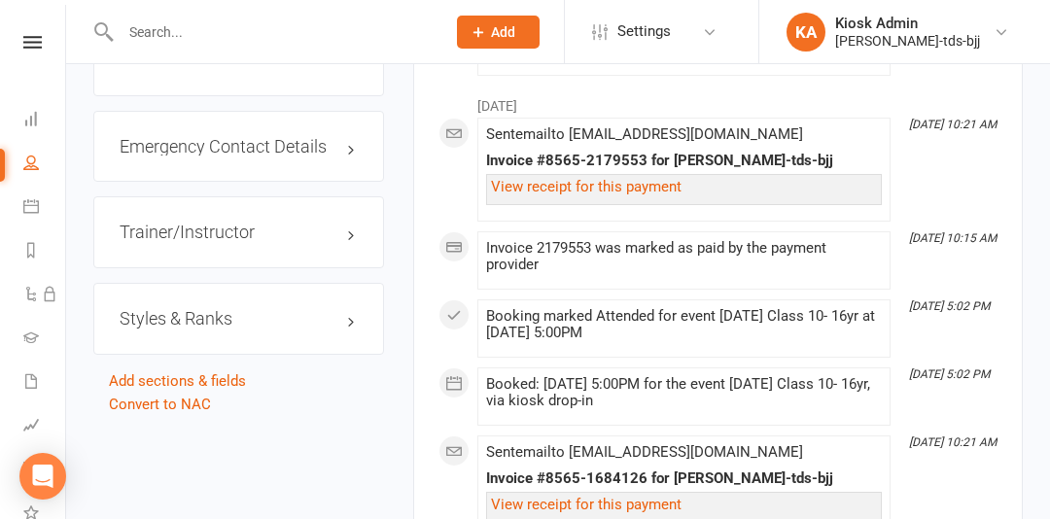
scroll to position [1669, 0]
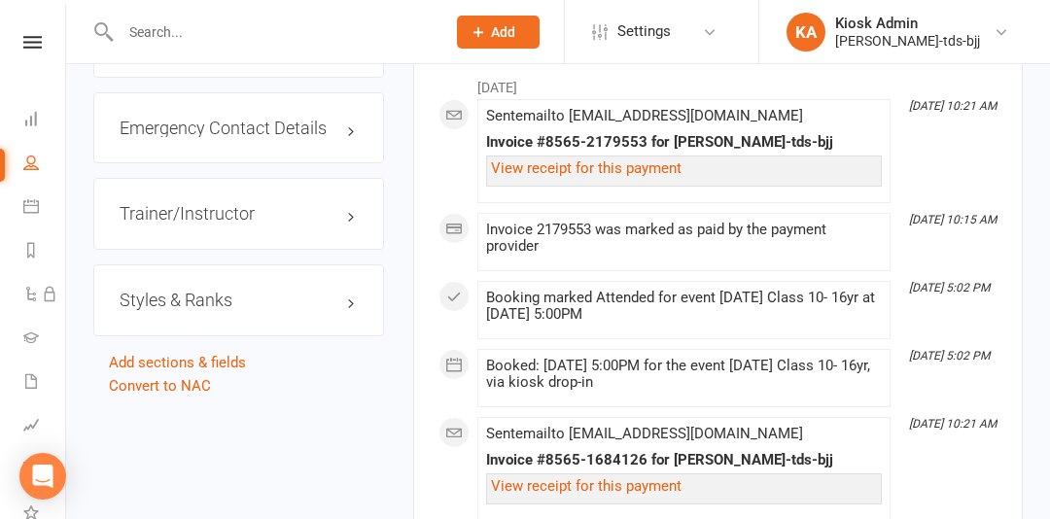
click at [321, 291] on h3 "Styles & Ranks" at bounding box center [239, 300] width 238 height 19
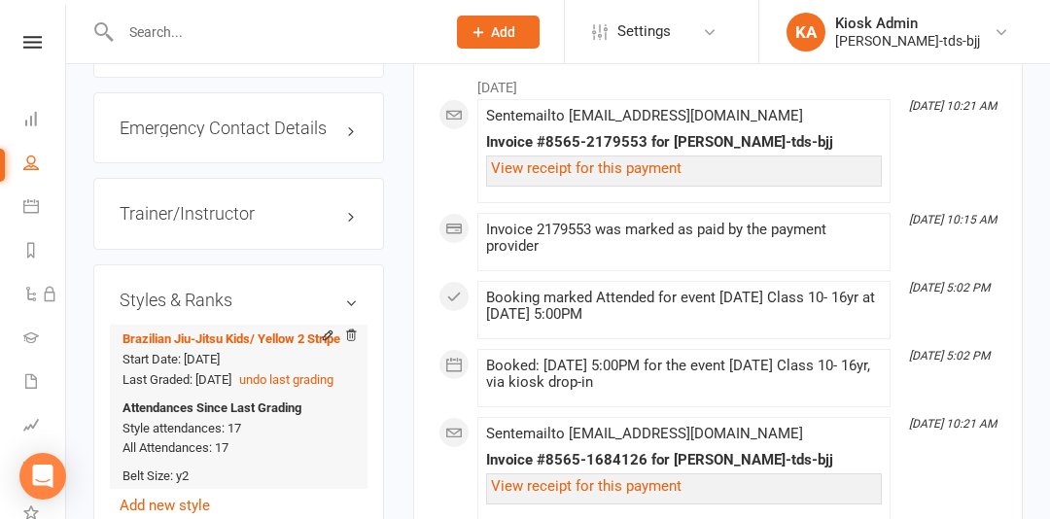
click at [312, 329] on div at bounding box center [334, 337] width 47 height 17
click at [323, 329] on icon at bounding box center [328, 336] width 14 height 14
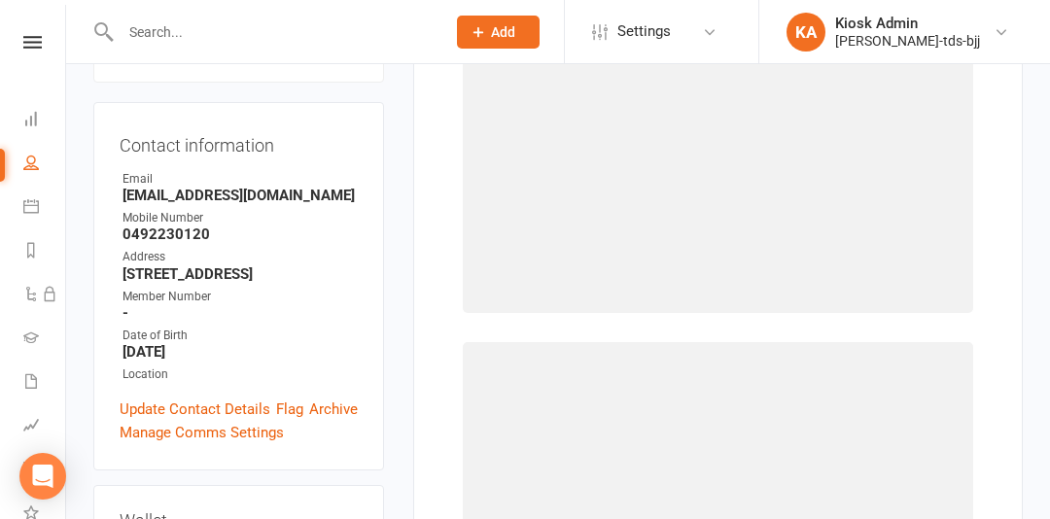
select select "2994"
select select "32940"
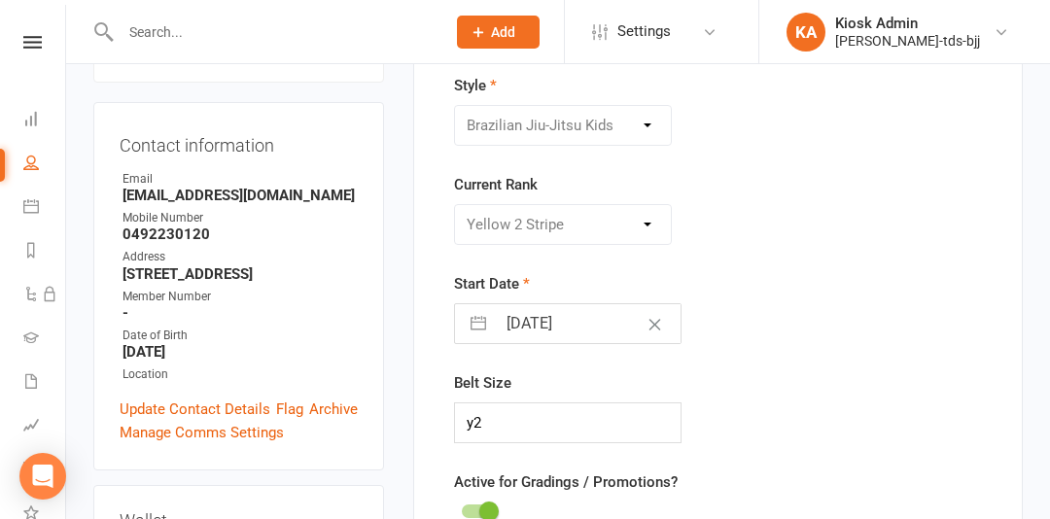
scroll to position [165, 0]
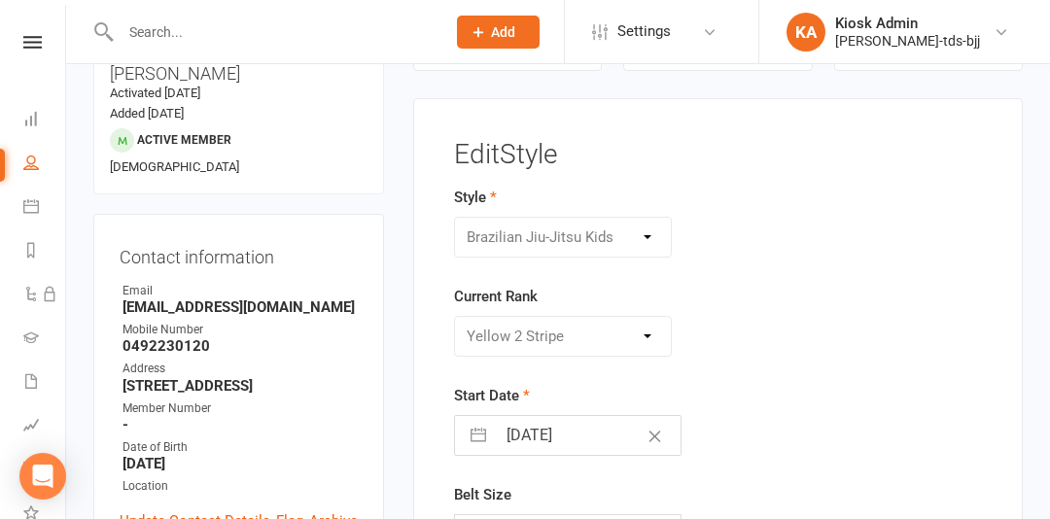
click at [623, 335] on div "Please Select Starting Rank White little kids White 1 Red Stripe White 2 Red St…" at bounding box center [563, 336] width 219 height 41
click at [657, 338] on div "Please Select Starting Rank White little kids White 1 Red Stripe White 2 Red St…" at bounding box center [563, 336] width 219 height 41
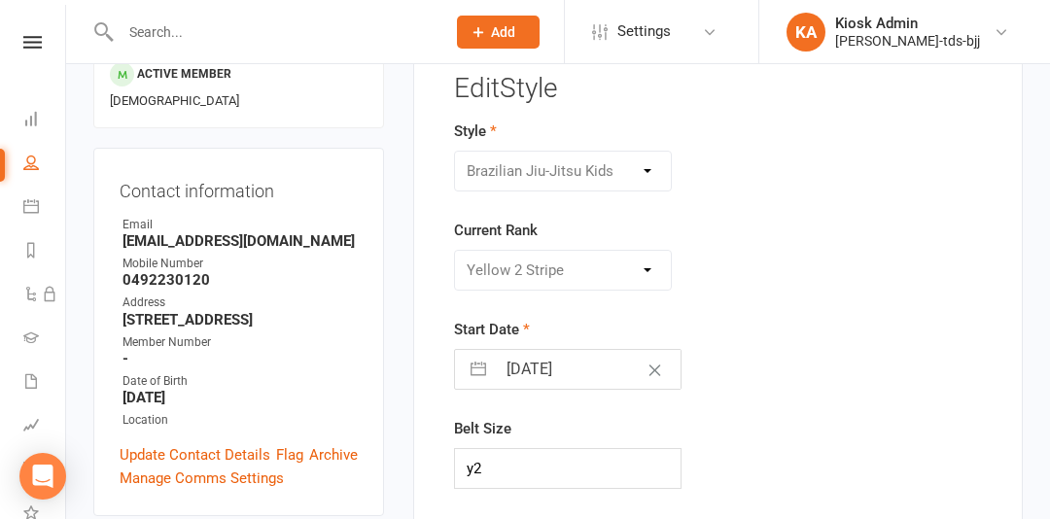
scroll to position [227, 0]
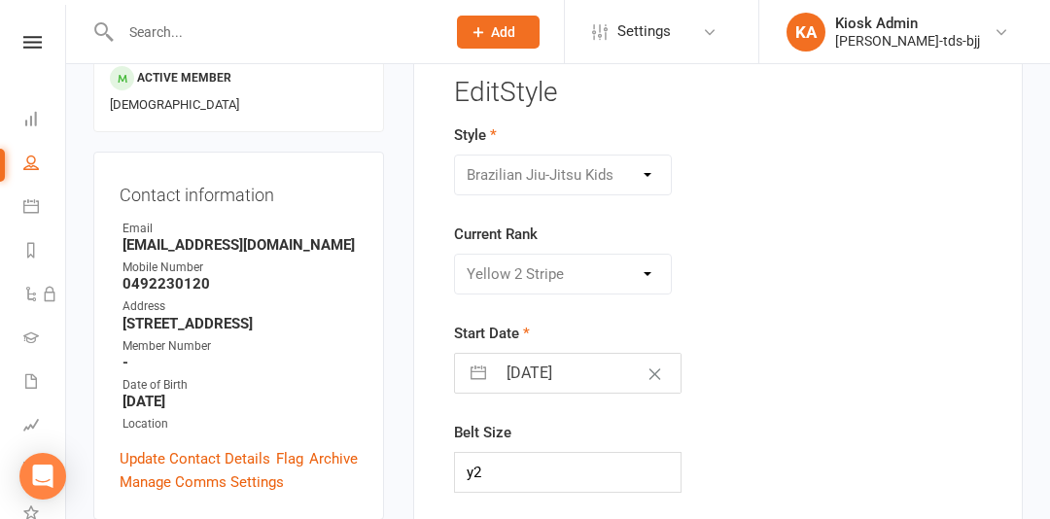
click at [629, 260] on div "Please Select Starting Rank White little kids White 1 Red Stripe White 2 Red St…" at bounding box center [563, 274] width 219 height 41
click at [636, 262] on div "Please Select Starting Rank White little kids White 1 Red Stripe White 2 Red St…" at bounding box center [563, 274] width 219 height 41
click at [638, 264] on div "Please Select Starting Rank White little kids White 1 Red Stripe White 2 Red St…" at bounding box center [563, 274] width 219 height 41
click at [642, 185] on div "Brazilian Jiu-Jitsu Adults Brazilian Jiu-Jitsu Kids" at bounding box center [563, 175] width 219 height 41
click at [784, 166] on div "Brazilian Jiu-Jitsu Adults Brazilian Jiu-Jitsu Kids" at bounding box center [624, 175] width 371 height 41
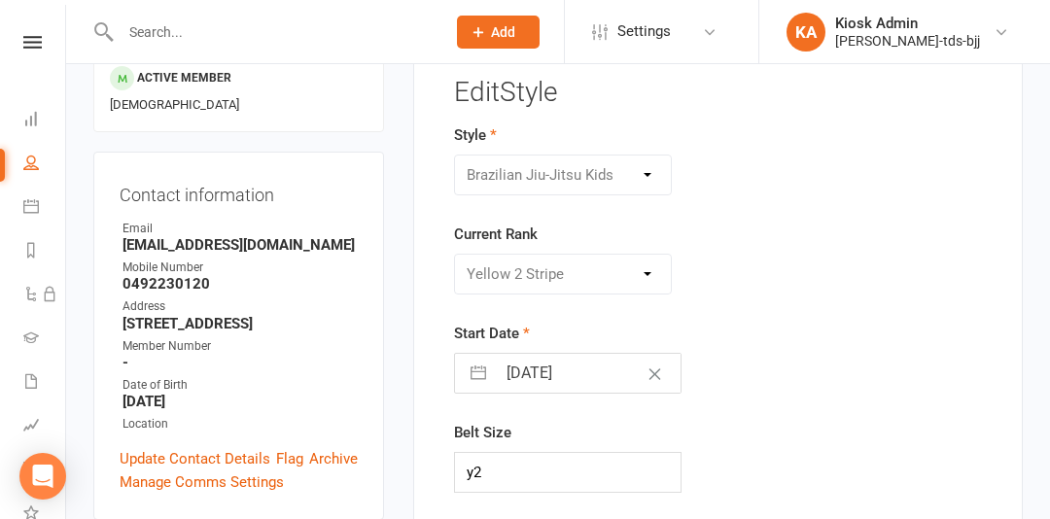
click at [642, 271] on div "Please Select Starting Rank White little kids White 1 Red Stripe White 2 Red St…" at bounding box center [563, 274] width 219 height 41
click at [647, 270] on div "Please Select Starting Rank White little kids White 1 Red Stripe White 2 Red St…" at bounding box center [563, 274] width 219 height 41
click at [650, 265] on div "Please Select Starting Rank White little kids White 1 Red Stripe White 2 Red St…" at bounding box center [563, 274] width 219 height 41
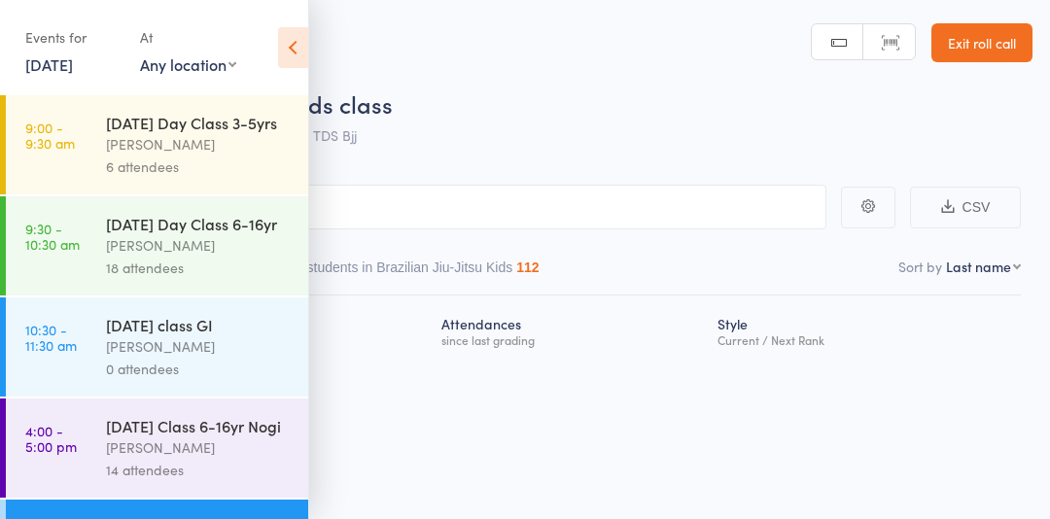
click at [287, 44] on icon at bounding box center [293, 47] width 30 height 41
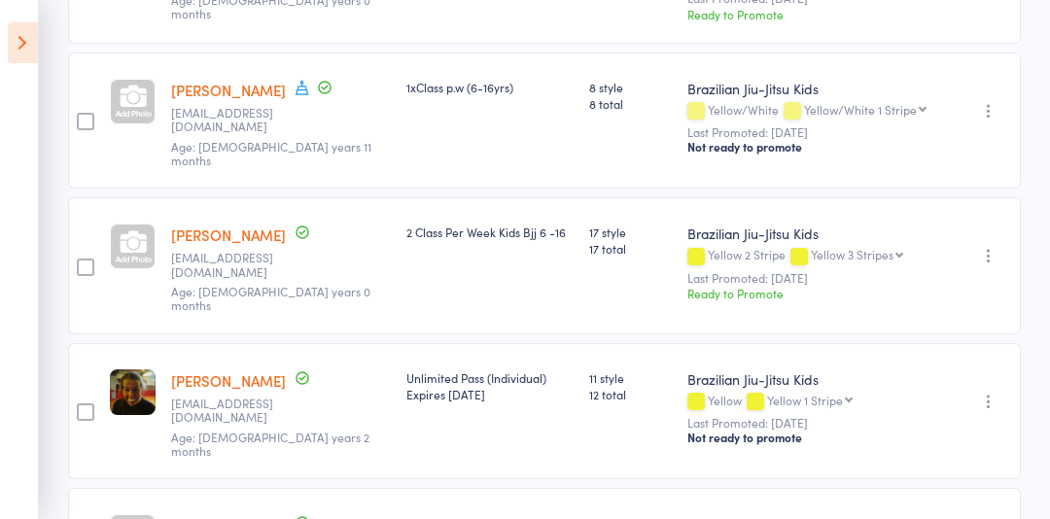
scroll to position [764, 0]
click at [994, 245] on icon "button" at bounding box center [988, 254] width 19 height 19
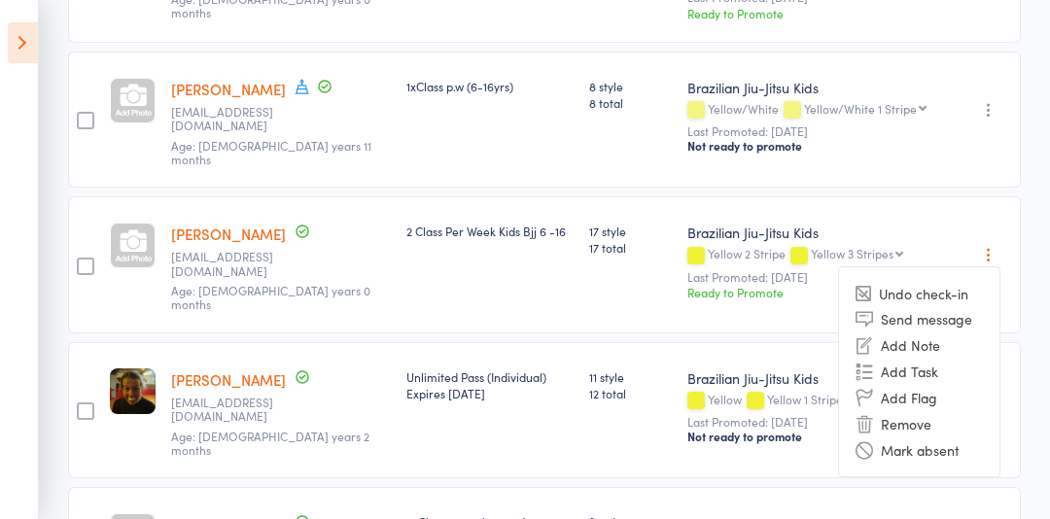
click at [1022, 143] on main "CSV Checked in 11 Waiting to check in 2 Other students in Brazilian Jiu-Jitsu K…" at bounding box center [525, 355] width 1050 height 1927
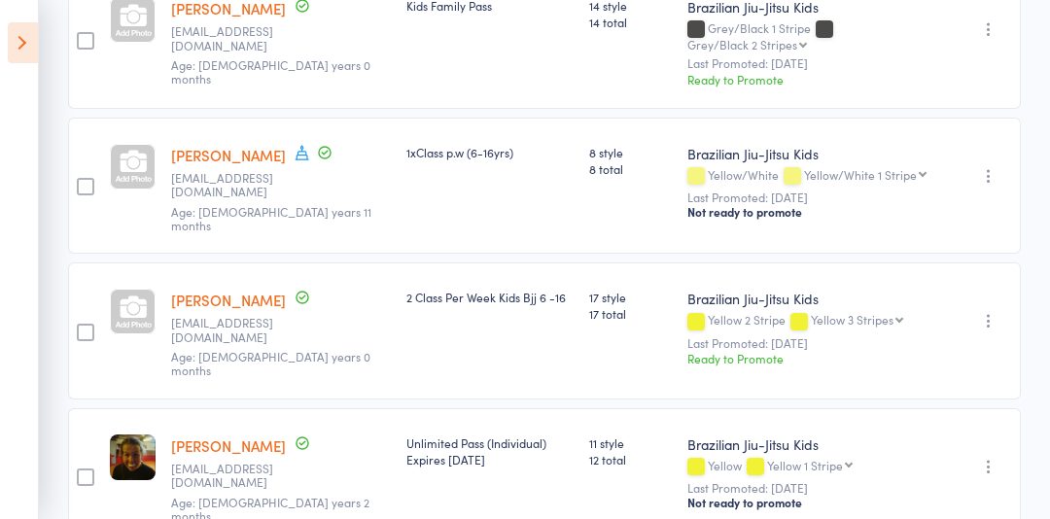
scroll to position [697, 0]
click at [993, 312] on icon "button" at bounding box center [988, 321] width 19 height 19
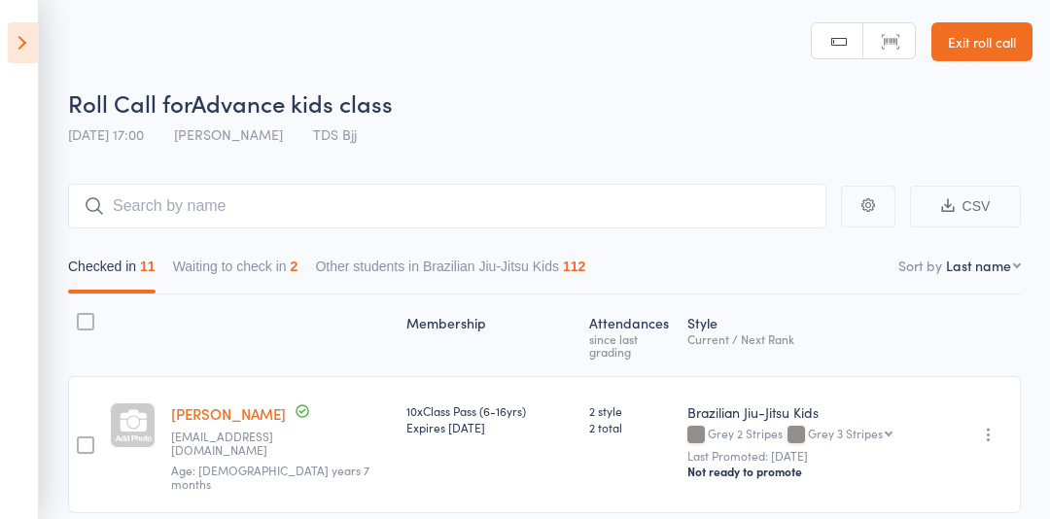
scroll to position [0, 0]
